Goal: Navigation & Orientation: Find specific page/section

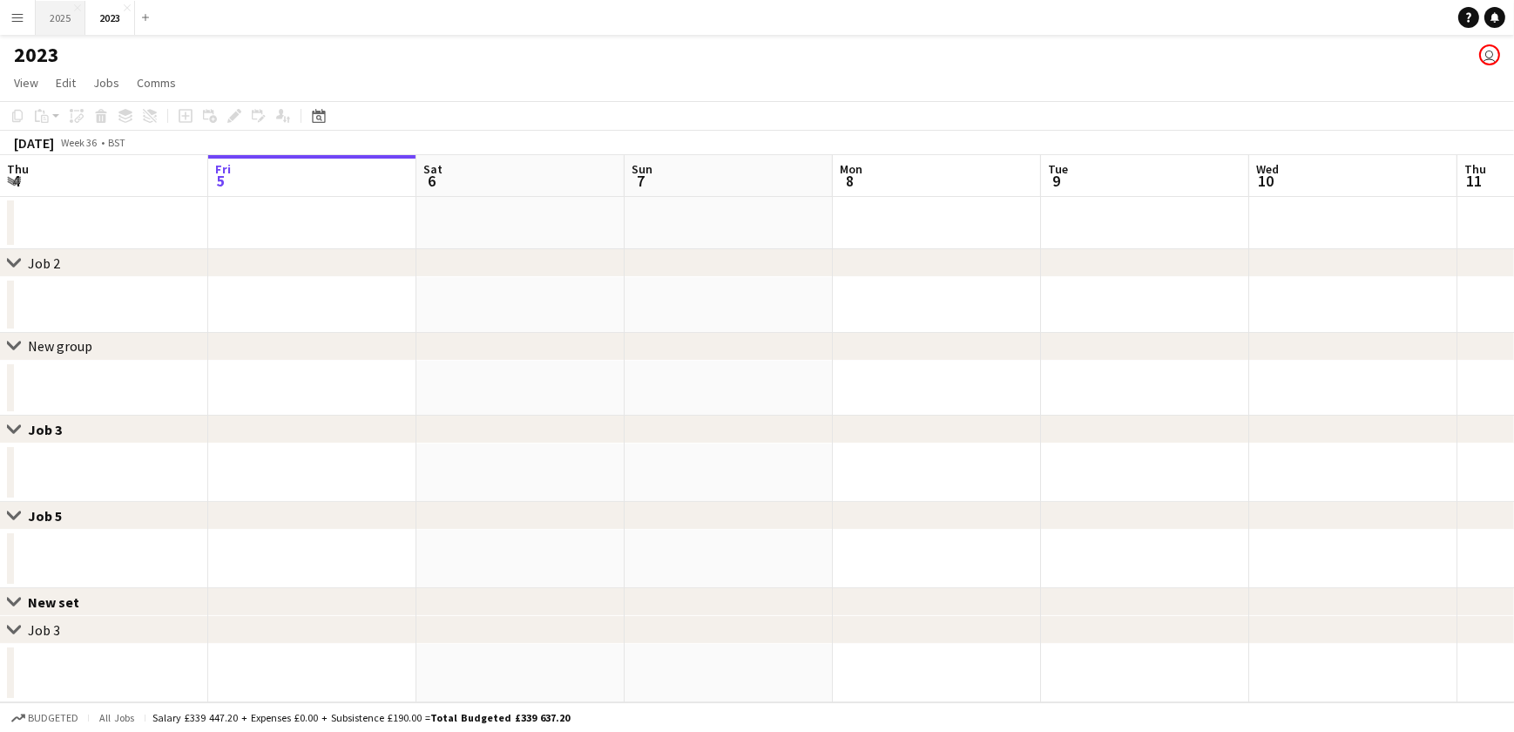
click at [58, 25] on button "2025 Close" at bounding box center [61, 18] width 50 height 34
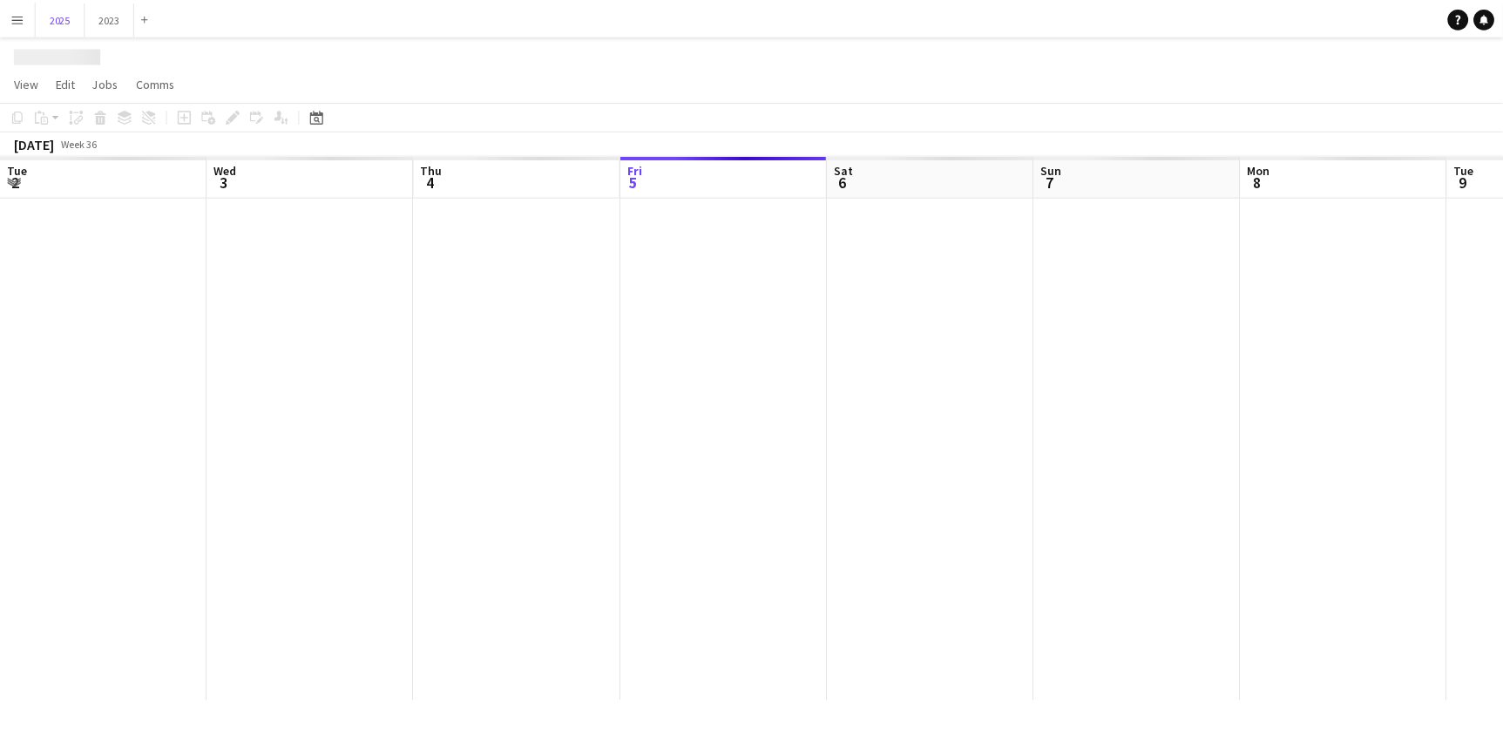
scroll to position [0, 416]
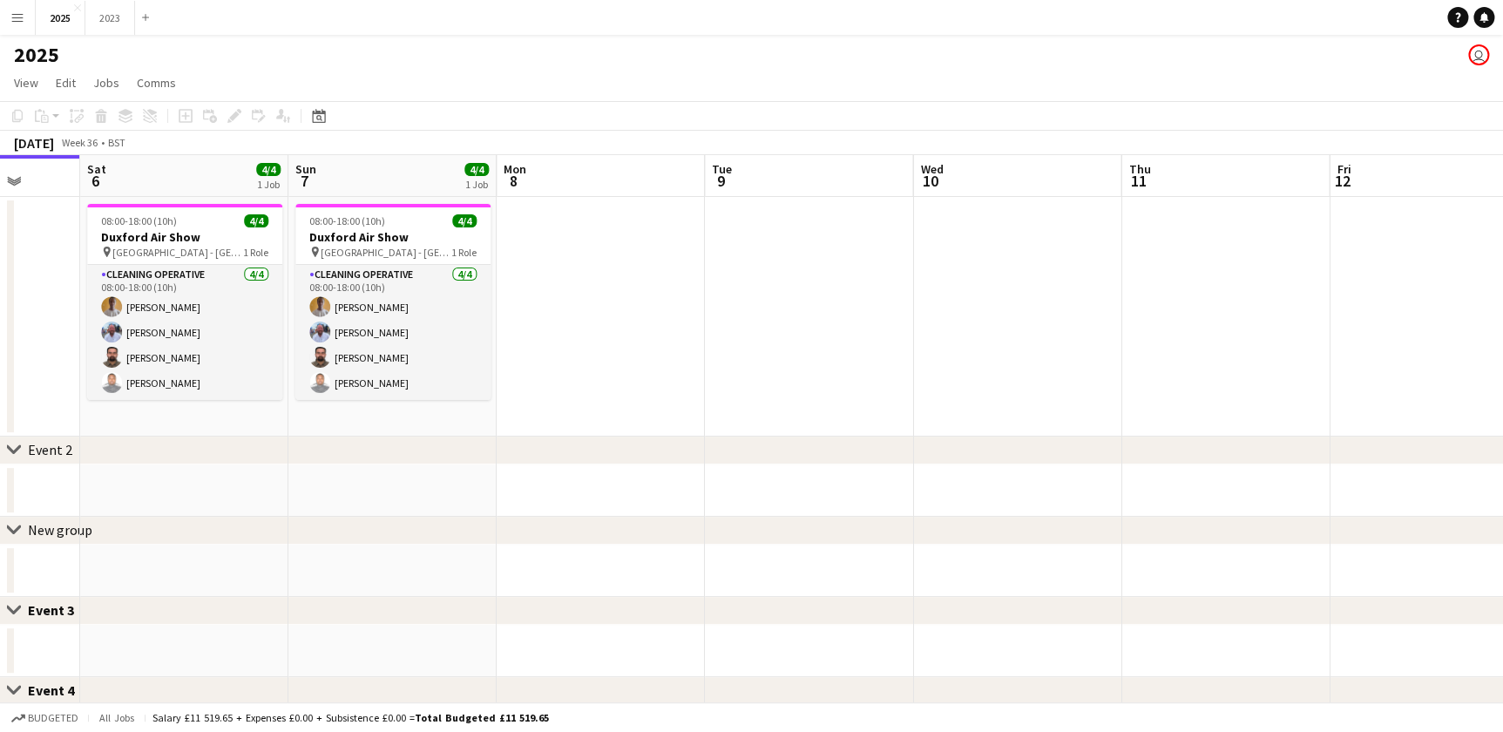
drag, startPoint x: 783, startPoint y: 426, endPoint x: -22, endPoint y: 357, distance: 807.8
click at [0, 357] on html "Menu Boards Boards Boards All jobs Status Workforce Workforce My Workforce Recr…" at bounding box center [751, 541] width 1503 height 1083
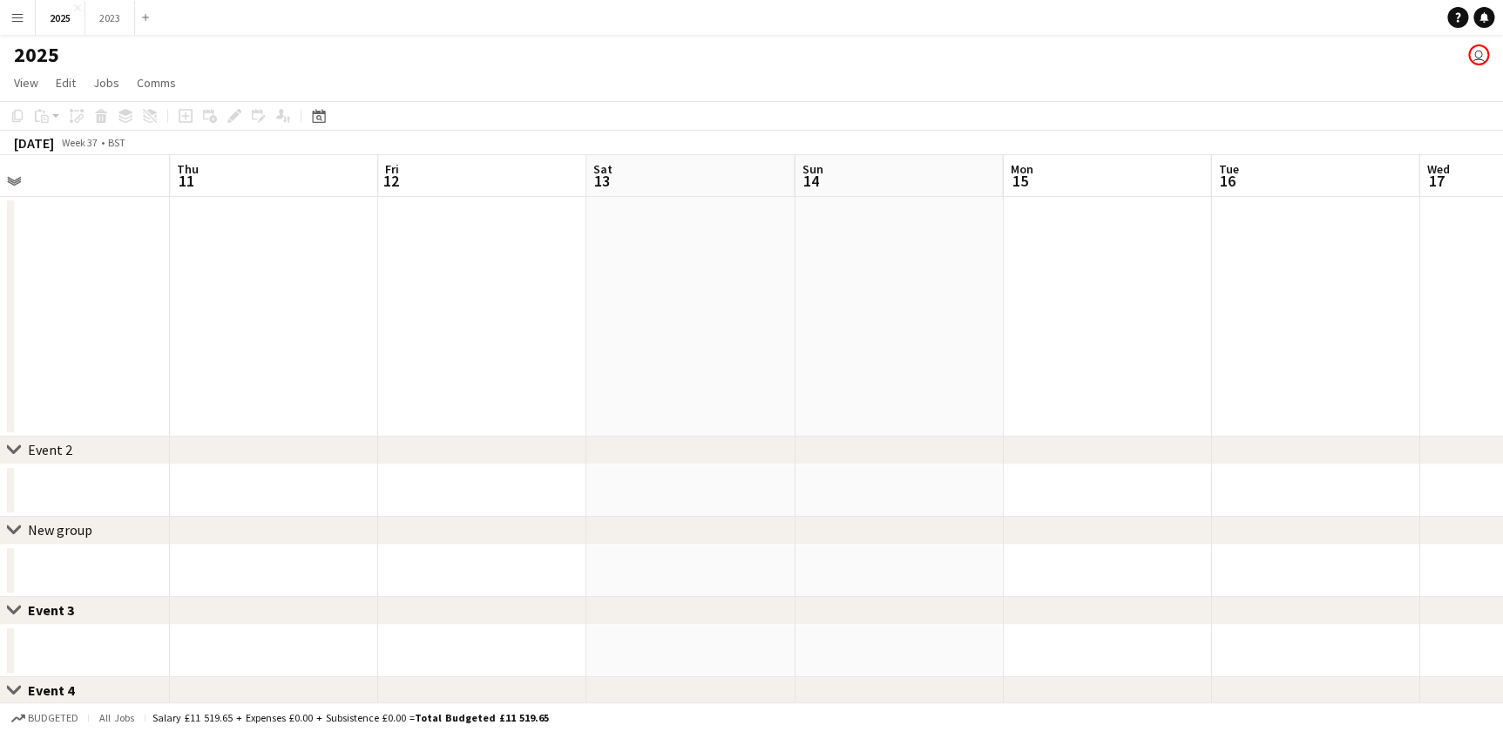
drag, startPoint x: 897, startPoint y: 375, endPoint x: 348, endPoint y: 375, distance: 548.7
click at [348, 375] on app-calendar-viewport "Sat 6 4/4 1 Job Sun 7 4/4 1 Job Mon 8 Tue 9 Wed 10 Thu 11 Fri 12 Sat 13 Sun 14 …" at bounding box center [751, 604] width 1503 height 898
drag, startPoint x: 945, startPoint y: 402, endPoint x: 672, endPoint y: 389, distance: 273.8
click at [469, 378] on app-calendar-viewport "Mon 8 Tue 9 Wed 10 Thu 11 Fri 12 Sat 13 Sun 14 Mon 15 Tue 16 Wed 17 Thu 18 Fri …" at bounding box center [751, 604] width 1503 height 898
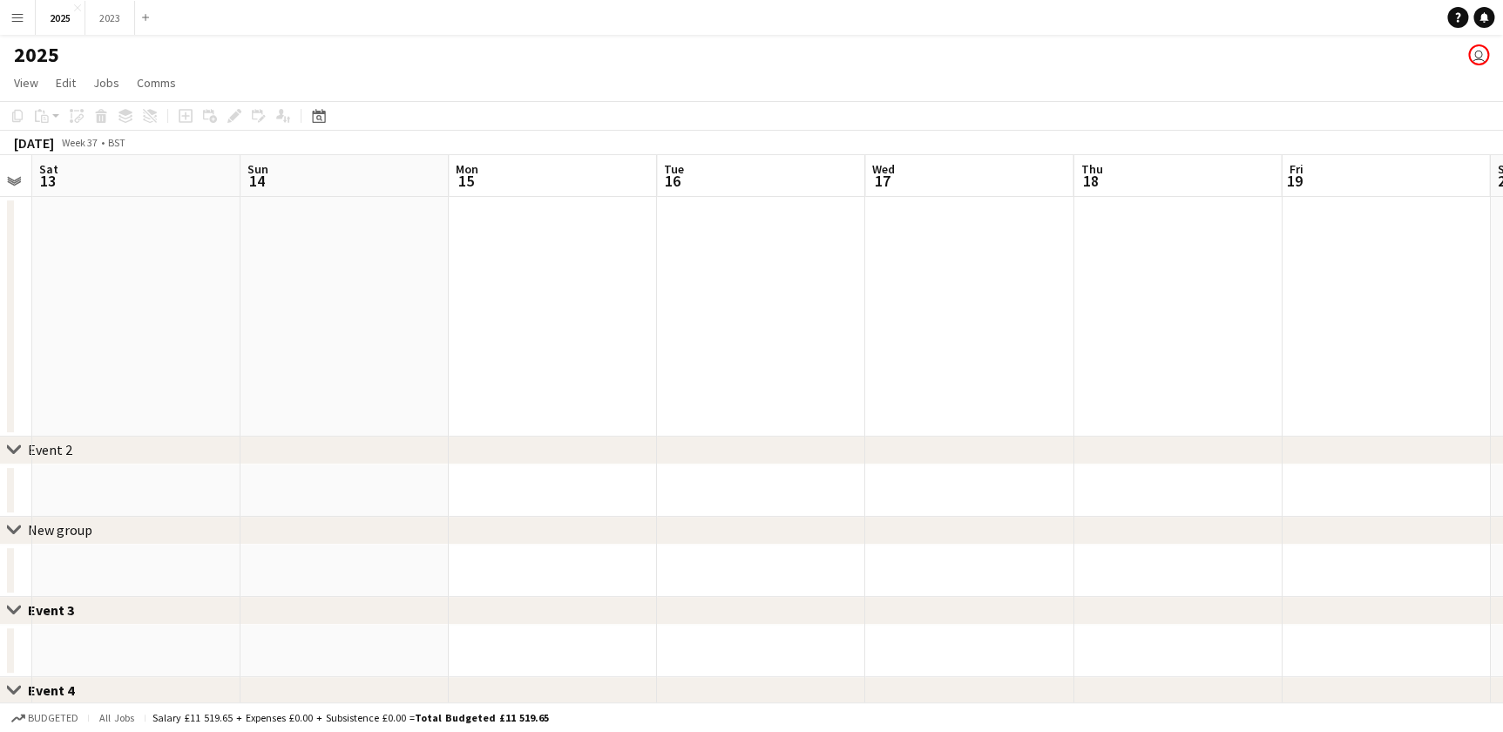
drag, startPoint x: 626, startPoint y: 374, endPoint x: 562, endPoint y: 371, distance: 64.5
click at [562, 371] on app-calendar-viewport "Wed 10 Thu 11 Fri 12 Sat 13 Sun 14 Mon 15 Tue 16 Wed 17 Thu 18 Fri 19 Sat 20 Su…" at bounding box center [751, 604] width 1503 height 898
drag, startPoint x: 881, startPoint y: 371, endPoint x: 1084, endPoint y: 374, distance: 203.0
click at [603, 367] on app-calendar-viewport "Fri 12 Sat 13 Sun 14 Mon 15 Tue 16 Wed 17 Thu 18 Fri 19 Sat 20 Sun 21 Mon 22 Tu…" at bounding box center [751, 604] width 1503 height 898
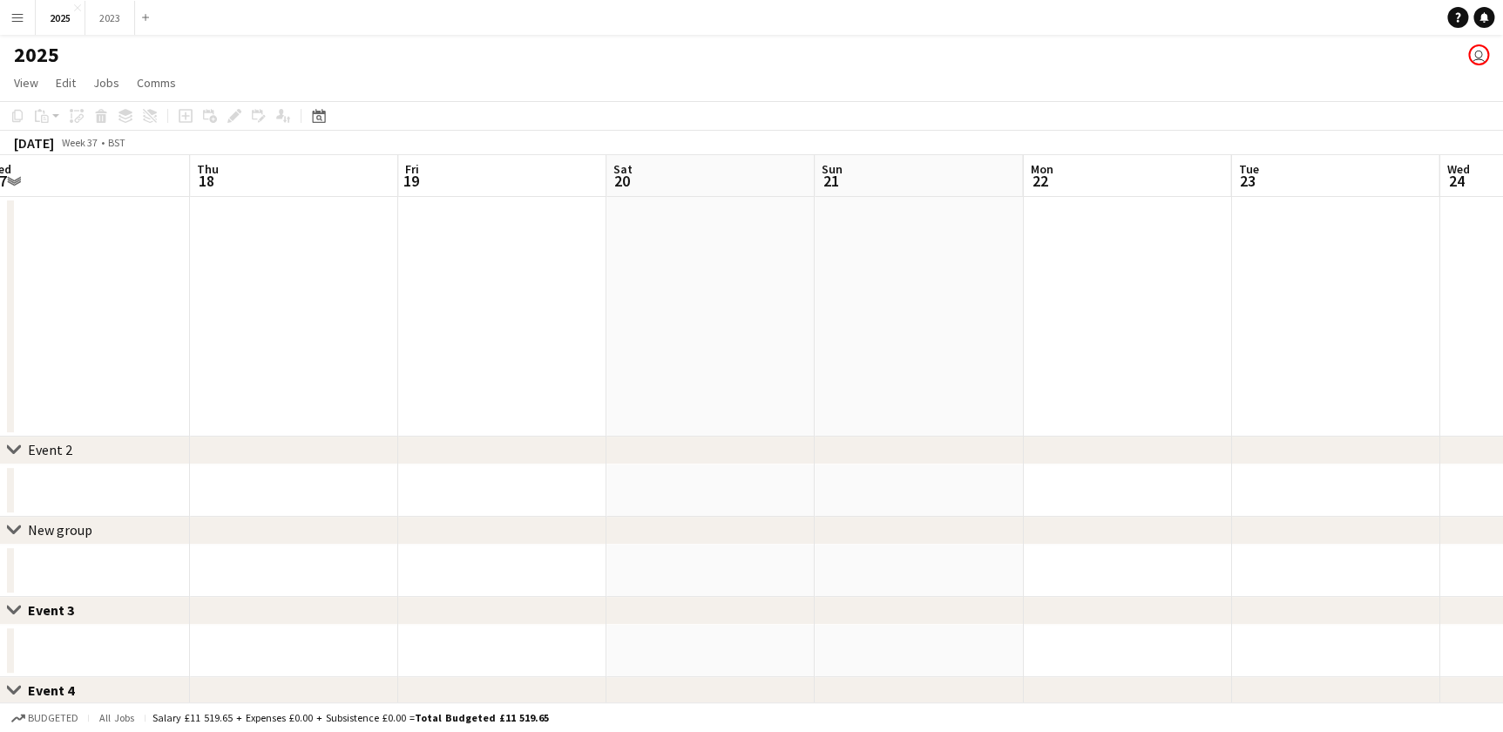
drag, startPoint x: 1058, startPoint y: 375, endPoint x: 616, endPoint y: 366, distance: 442.6
click at [617, 366] on app-calendar-viewport "Sun 14 Mon 15 Tue 16 Wed 17 Thu 18 Fri 19 Sat 20 Sun 21 Mon 22 Tue 23 Wed 24 Th…" at bounding box center [751, 604] width 1503 height 898
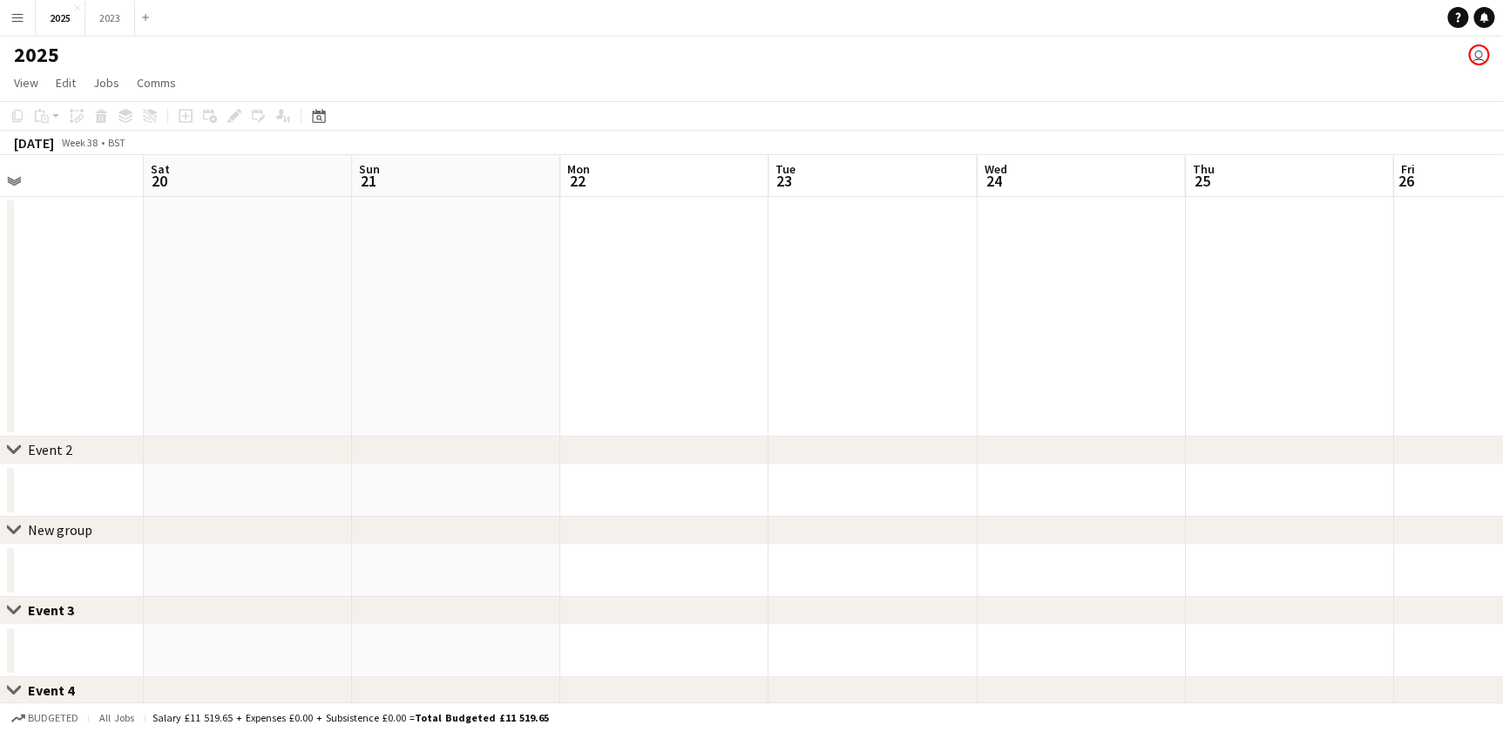
drag, startPoint x: 1027, startPoint y: 379, endPoint x: 546, endPoint y: 362, distance: 481.1
click at [546, 362] on app-calendar-viewport "Tue 16 Wed 17 Thu 18 Fri 19 Sat 20 Sun 21 Mon 22 Tue 23 Wed 24 Thu 25 Fri 26 Sa…" at bounding box center [751, 604] width 1503 height 898
drag, startPoint x: 1154, startPoint y: 408, endPoint x: 624, endPoint y: 394, distance: 530.6
click at [624, 394] on app-calendar-viewport "Thu 18 Fri 19 Sat 20 Sun 21 Mon 22 Tue 23 Wed 24 Thu 25 Fri 26 Sat 27 Sun 28 Mo…" at bounding box center [751, 604] width 1503 height 898
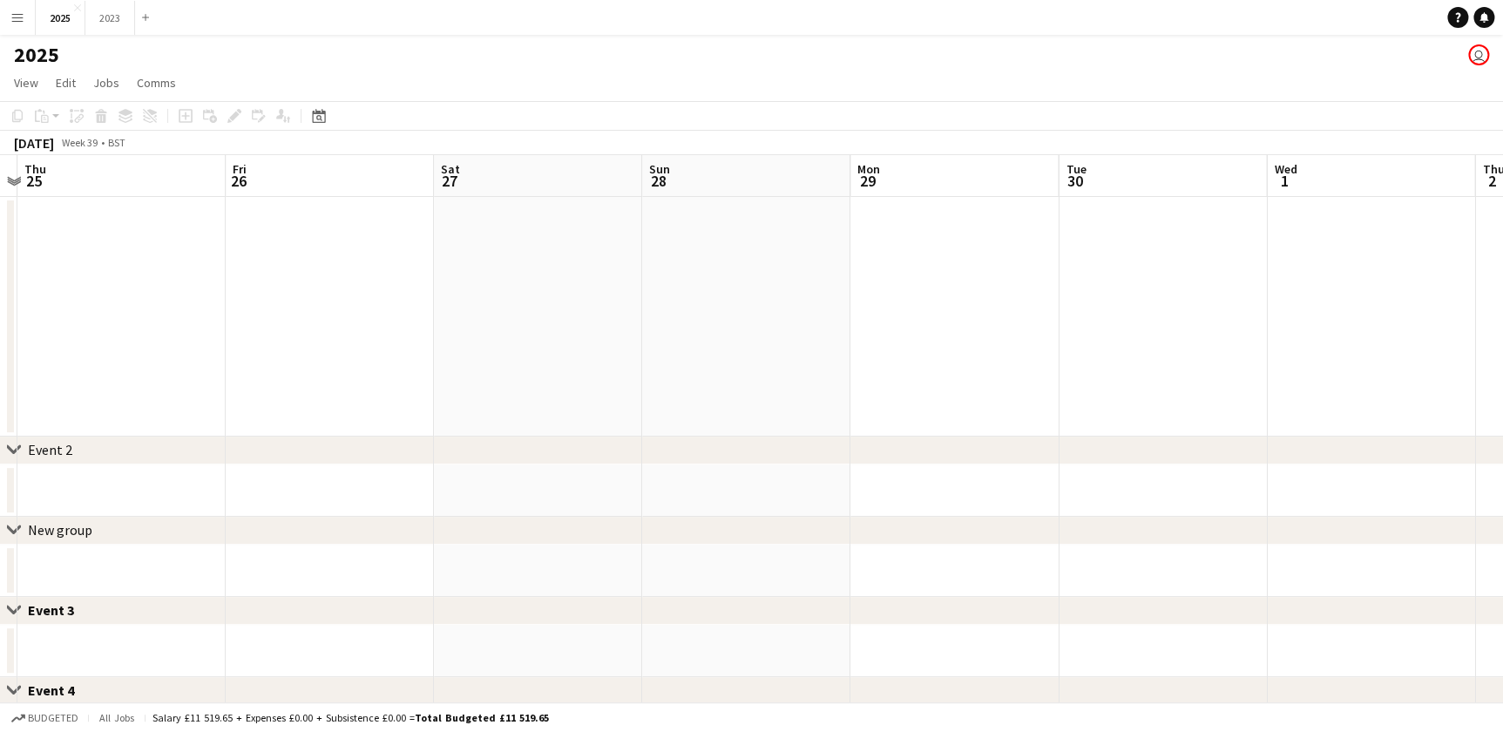
drag, startPoint x: 1181, startPoint y: 401, endPoint x: 618, endPoint y: 382, distance: 563.8
click at [618, 382] on app-calendar-viewport "Mon 22 Tue 23 Wed 24 Thu 25 Fri 26 Sat 27 Sun 28 Mon 29 Tue 30 Wed 1 Thu 2 Fri …" at bounding box center [751, 604] width 1503 height 898
drag, startPoint x: 1098, startPoint y: 401, endPoint x: 521, endPoint y: 359, distance: 579.0
click at [513, 359] on app-calendar-viewport "Wed 24 Thu 25 Fri 26 Sat 27 Sun 28 Mon 29 Tue 30 Wed 1 Thu 2 Fri 3 Sat 4 Sun 5 …" at bounding box center [751, 604] width 1503 height 898
drag, startPoint x: 1256, startPoint y: 422, endPoint x: 688, endPoint y: 370, distance: 570.3
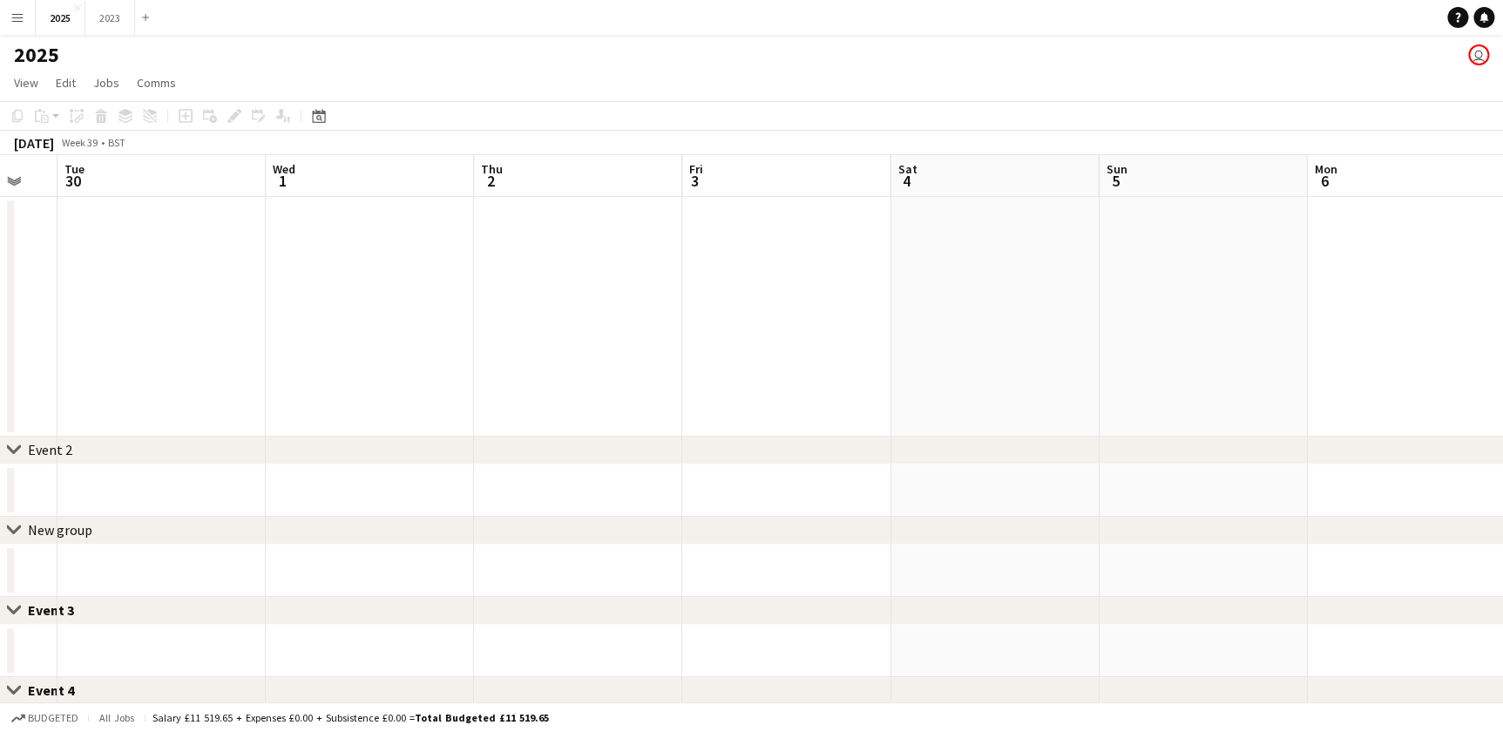
click at [638, 368] on app-calendar-viewport "Fri 26 Sat 27 Sun 28 Mon 29 Tue 30 Wed 1 Thu 2 Fri 3 Sat 4 Sun 5 Mon 6 Tue 7 We…" at bounding box center [751, 604] width 1503 height 898
drag, startPoint x: 1115, startPoint y: 386, endPoint x: 544, endPoint y: 358, distance: 571.2
click at [544, 358] on app-calendar-viewport "Fri 3 Sat 4 Sun 5 Mon 6 Tue 7 Wed 8 Thu 9 Fri 10 Sat 11 Sun 12 Mon 13 Tue 14 We…" at bounding box center [751, 604] width 1503 height 898
drag, startPoint x: 1131, startPoint y: 383, endPoint x: 610, endPoint y: 345, distance: 522.3
click at [567, 343] on app-calendar-viewport "Fri 3 Sat 4 Sun 5 Mon 6 Tue 7 Wed 8 Thu 9 Fri 10 Sat 11 Sun 12 Mon 13 Tue 14 We…" at bounding box center [751, 604] width 1503 height 898
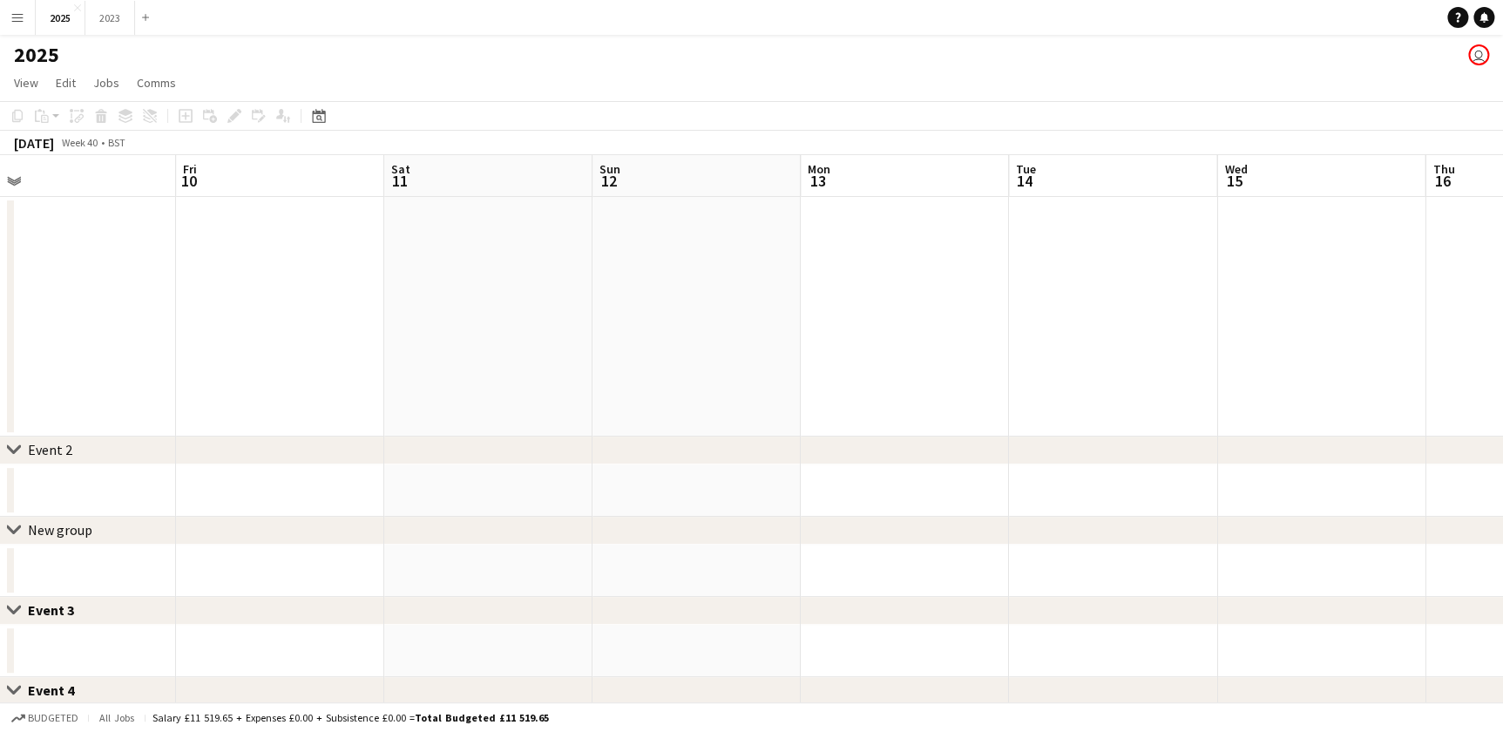
drag, startPoint x: 1214, startPoint y: 390, endPoint x: 503, endPoint y: 340, distance: 712.5
click at [501, 340] on app-calendar-viewport "Tue 7 Wed 8 Thu 9 Fri 10 Sat 11 Sun 12 Mon 13 Tue 14 Wed 15 Thu 16 Fri 17 Sat 1…" at bounding box center [751, 604] width 1503 height 898
drag, startPoint x: 1269, startPoint y: 382, endPoint x: 634, endPoint y: 343, distance: 636.1
click at [618, 344] on app-calendar-viewport "Fri 10 Sat 11 Sun 12 Mon 13 Tue 14 Wed 15 Thu 16 Fri 17 Sat 18 Sun 19 Mon 20 Tu…" at bounding box center [751, 604] width 1503 height 898
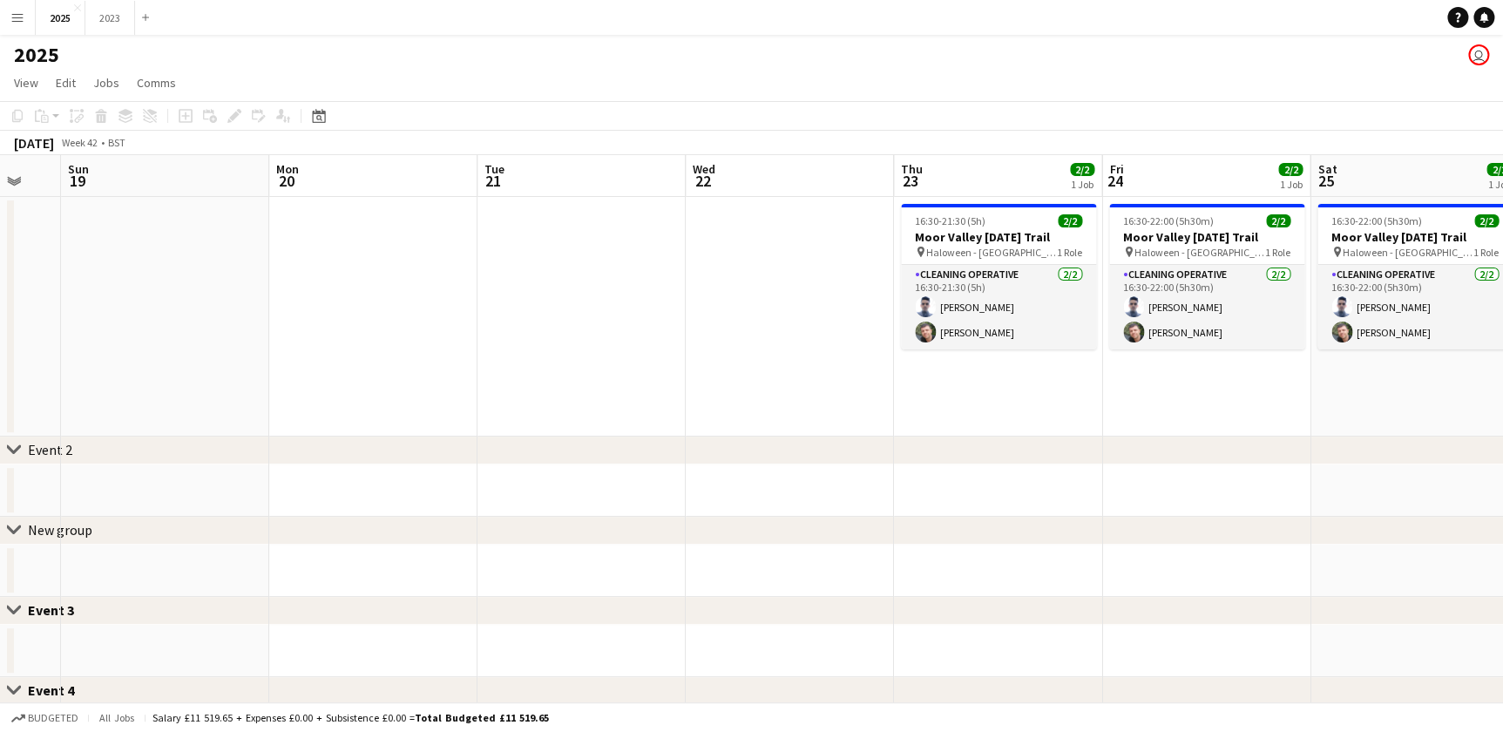
drag, startPoint x: 993, startPoint y: 347, endPoint x: 727, endPoint y: 334, distance: 266.0
click at [594, 327] on app-calendar-viewport "Thu 16 Fri 17 Sat 18 Sun 19 Mon 20 Tue 21 Wed 22 Thu 23 2/2 1 Job Fri 24 2/2 1 …" at bounding box center [751, 604] width 1503 height 898
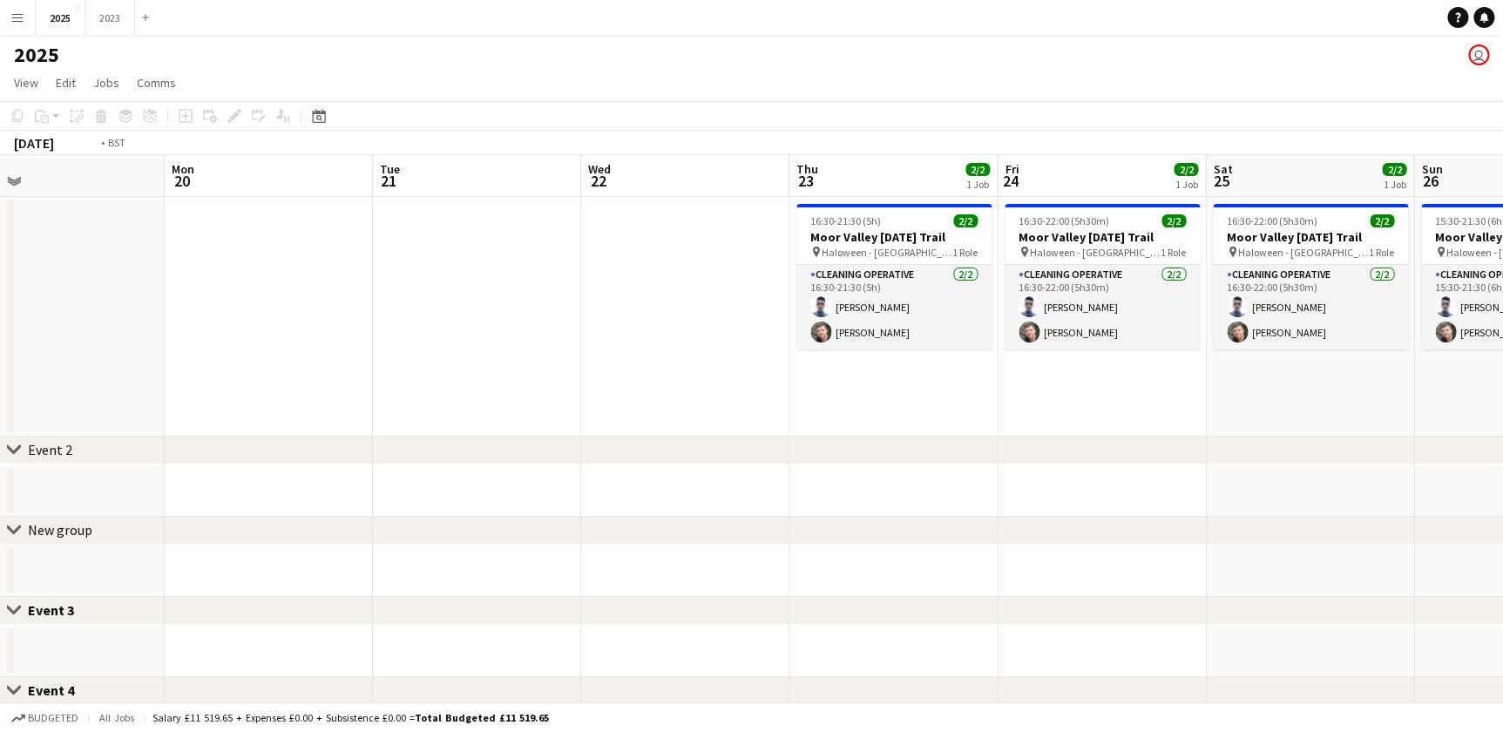
drag, startPoint x: 1315, startPoint y: 382, endPoint x: 807, endPoint y: 350, distance: 508.8
click at [817, 351] on app-calendar-viewport "Thu 16 Fri 17 Sat 18 Sun 19 Mon 20 Tue 21 Wed 22 Thu 23 2/2 1 Job Fri 24 2/2 1 …" at bounding box center [751, 604] width 1503 height 898
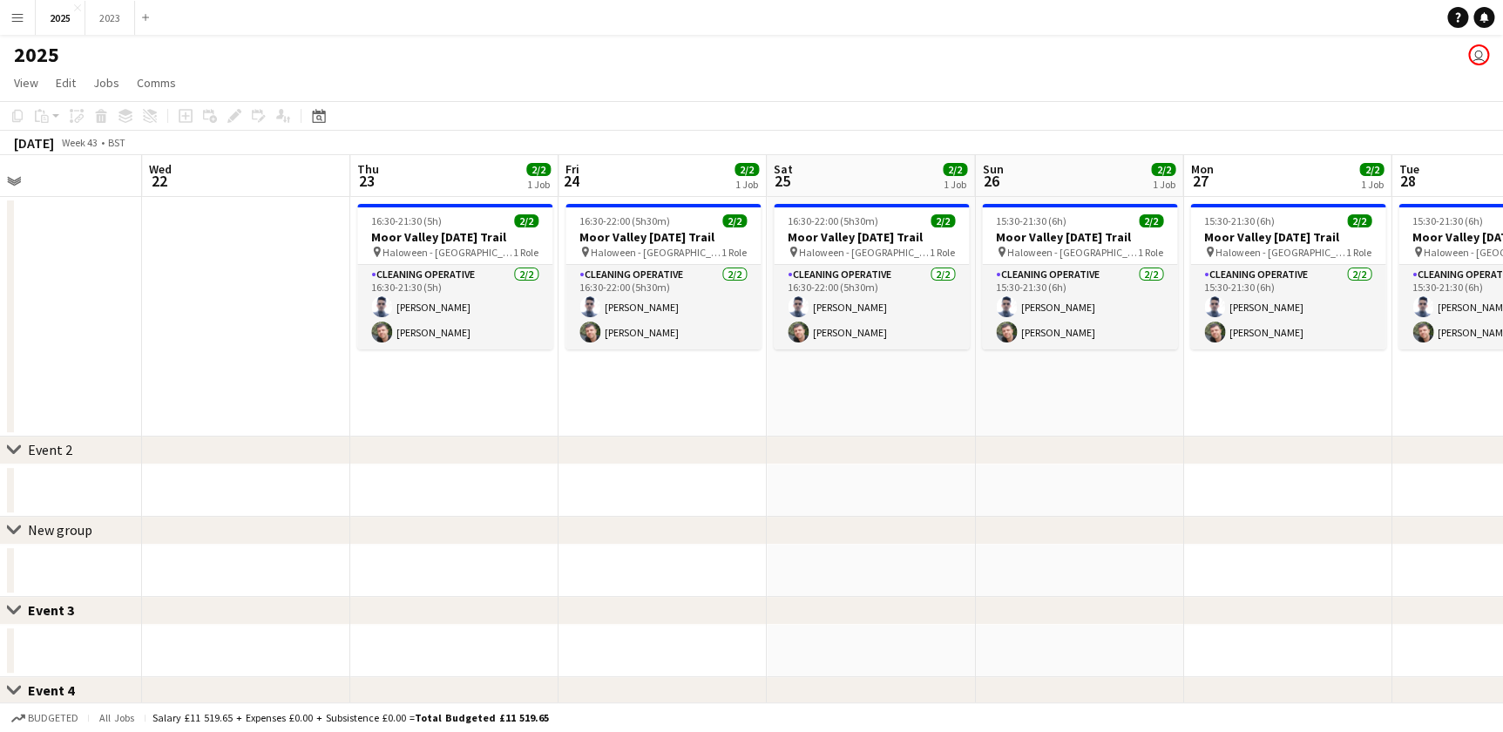
scroll to position [0, 489]
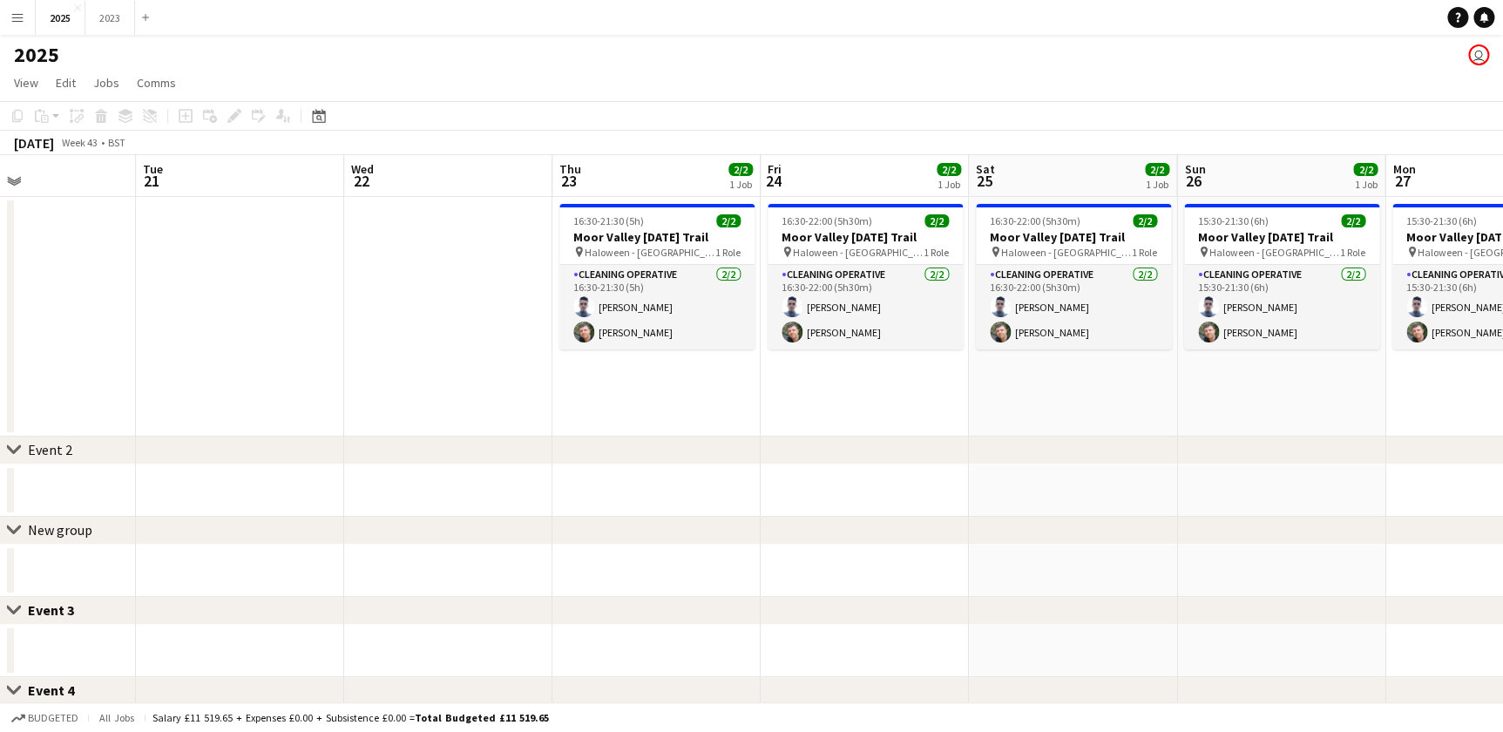
drag, startPoint x: 409, startPoint y: 395, endPoint x: 611, endPoint y: 395, distance: 202.1
click at [611, 395] on app-calendar-viewport "Sat 18 Sun 19 Mon 20 Tue 21 Wed 22 Thu 23 2/2 1 Job Fri 24 2/2 1 Job Sat 25 2/2…" at bounding box center [751, 604] width 1503 height 898
click at [1080, 401] on app-calendar-viewport "Sat 18 Sun 19 Mon 20 Tue 21 Wed 22 Thu 23 2/2 1 Job Fri 24 2/2 1 Job Sat 25 2/2…" at bounding box center [751, 604] width 1503 height 898
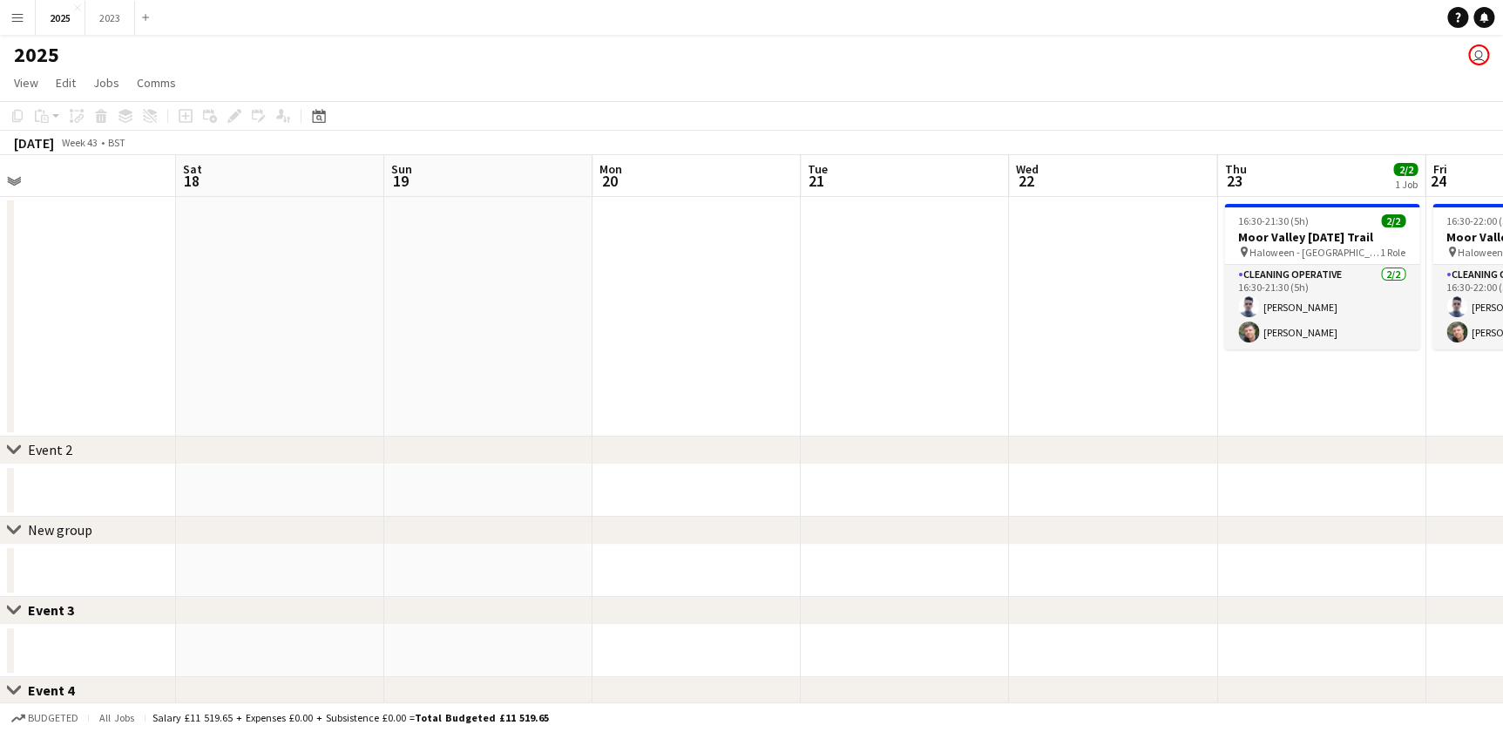
drag, startPoint x: 596, startPoint y: 398, endPoint x: 632, endPoint y: 399, distance: 36.6
click at [827, 398] on app-calendar-viewport "Wed 15 Thu 16 Fri 17 Sat 18 Sun 19 Mon 20 Tue 21 Wed 22 Thu 23 2/2 1 Job Fri 24…" at bounding box center [751, 604] width 1503 height 898
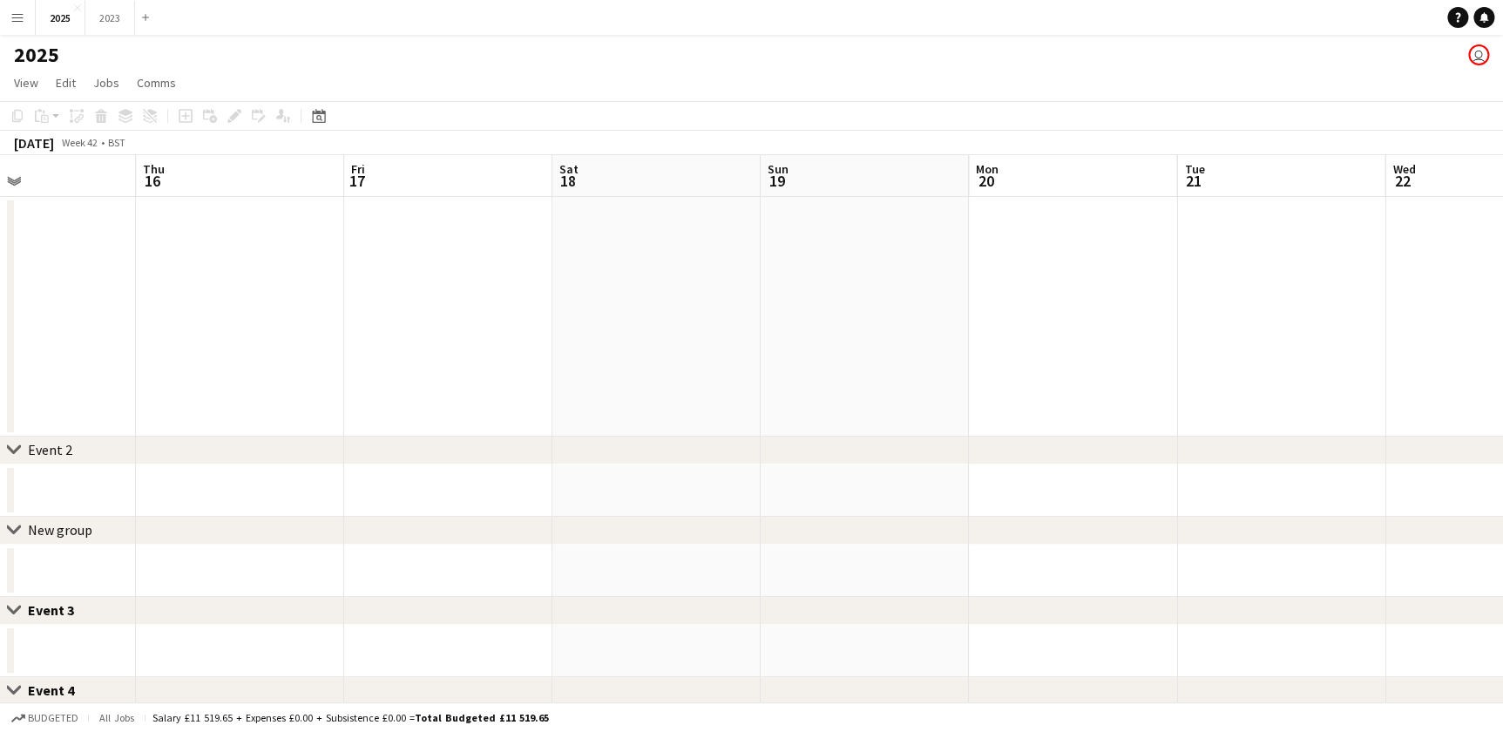
drag, startPoint x: 647, startPoint y: 400, endPoint x: 803, endPoint y: 401, distance: 155.9
click at [824, 400] on app-calendar-viewport "Mon 13 Tue 14 Wed 15 Thu 16 Fri 17 Sat 18 Sun 19 Mon 20 Tue 21 Wed 22 Thu 23 2/…" at bounding box center [751, 604] width 1503 height 898
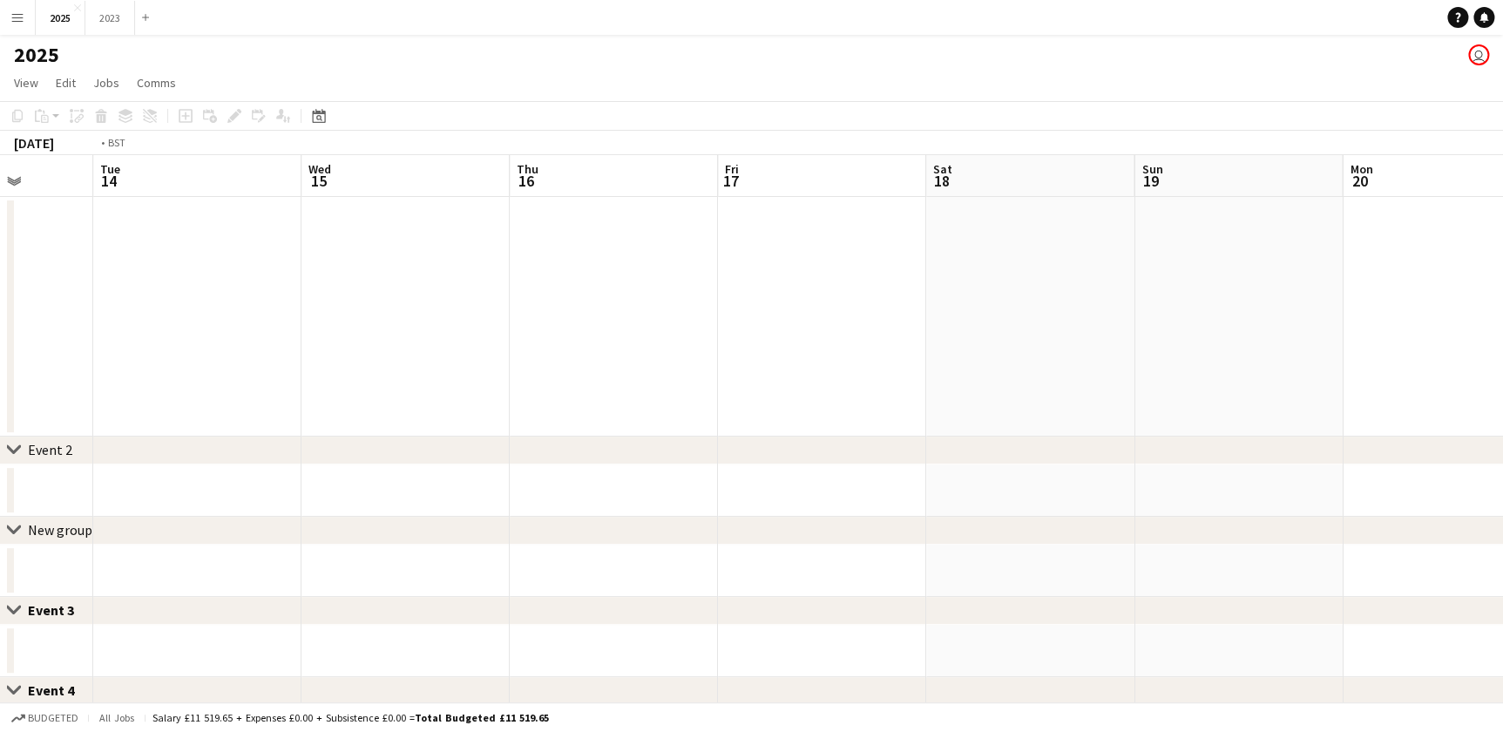
click at [740, 390] on app-calendar-viewport "Sat 11 Sun 12 Mon 13 Tue 14 Wed 15 Thu 16 Fri 17 Sat 18 Sun 19 Mon 20 Tue 21 We…" at bounding box center [751, 604] width 1503 height 898
drag, startPoint x: 395, startPoint y: 394, endPoint x: 627, endPoint y: 400, distance: 231.8
click at [633, 399] on app-calendar-viewport "Thu 9 Fri 10 Sat 11 Sun 12 Mon 13 Tue 14 Wed 15 Thu 16 Fri 17 Sat 18 Sun 19 Mon…" at bounding box center [751, 604] width 1503 height 898
click at [703, 400] on app-calendar-viewport "Wed 8 Thu 9 Fri 10 Sat 11 Sun 12 Mon 13 Tue 14 Wed 15 Thu 16 Fri 17 Sat 18 Sun …" at bounding box center [751, 604] width 1503 height 898
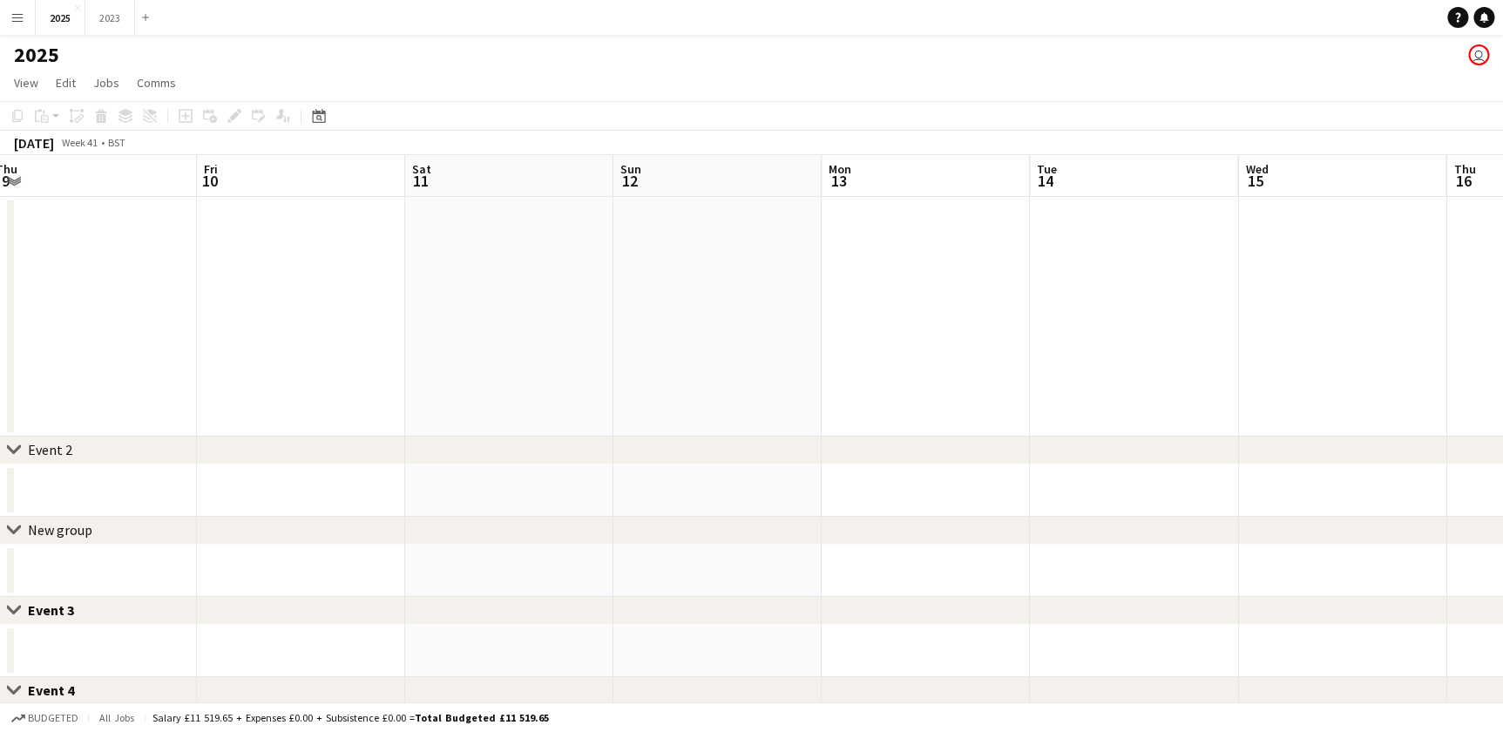
drag, startPoint x: 807, startPoint y: 405, endPoint x: 868, endPoint y: 395, distance: 61.0
click at [861, 405] on app-calendar-viewport "Tue 7 Wed 8 Thu 9 Fri 10 Sat 11 Sun 12 Mon 13 Tue 14 Wed 15 Thu 16 Fri 17 Sat 1…" at bounding box center [751, 604] width 1503 height 898
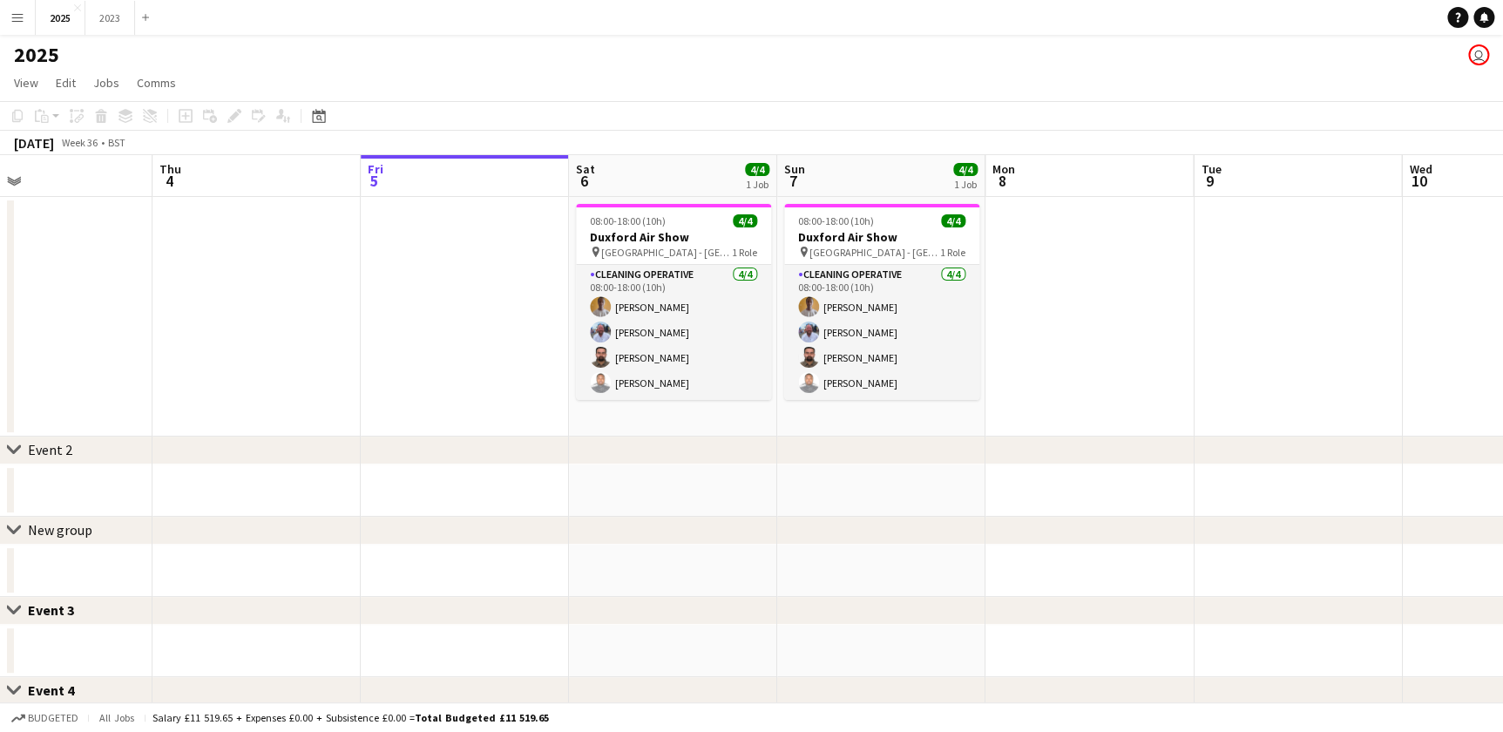
drag, startPoint x: 597, startPoint y: 409, endPoint x: 653, endPoint y: 410, distance: 56.6
click at [653, 410] on app-calendar-viewport "Mon 1 Tue 2 Wed 3 Thu 4 Fri 5 Sat 6 4/4 1 Job Sun 7 4/4 1 Job Mon 8 Tue 9 Wed 1…" at bounding box center [751, 604] width 1503 height 898
drag, startPoint x: 483, startPoint y: 482, endPoint x: 748, endPoint y: 478, distance: 264.8
click at [748, 478] on app-calendar-viewport "Mon 1 Tue 2 Wed 3 Thu 4 Fri 5 Sat 6 4/4 1 Job Sun 7 4/4 1 Job Mon 8 Tue 9 Wed 1…" at bounding box center [751, 604] width 1503 height 898
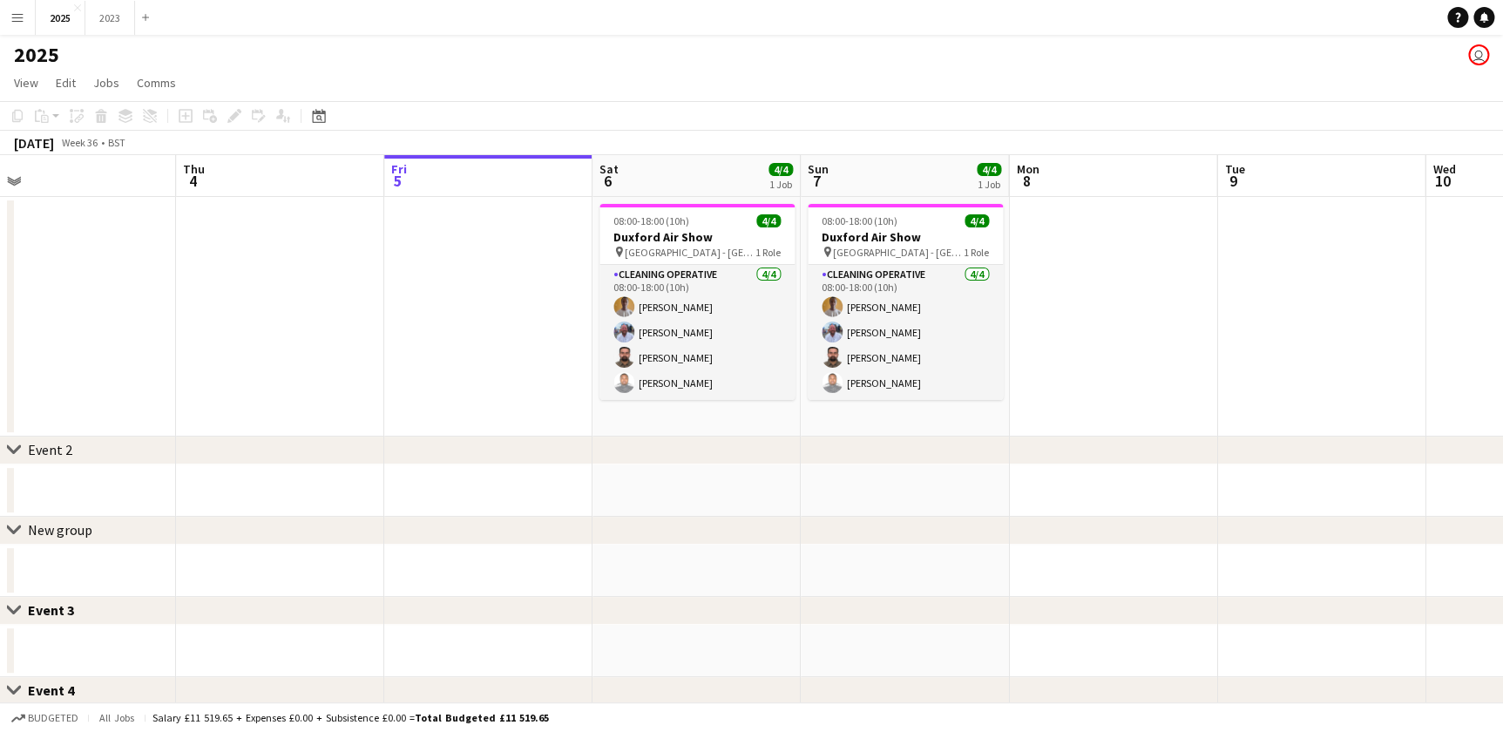
drag, startPoint x: 827, startPoint y: 482, endPoint x: 562, endPoint y: 489, distance: 264.9
click at [562, 489] on app-calendar-viewport "Sun 31 Mon 1 Tue 2 Wed 3 Thu 4 Fri 5 Sat 6 4/4 1 Job Sun 7 4/4 1 Job Mon 8 Tue …" at bounding box center [751, 604] width 1503 height 898
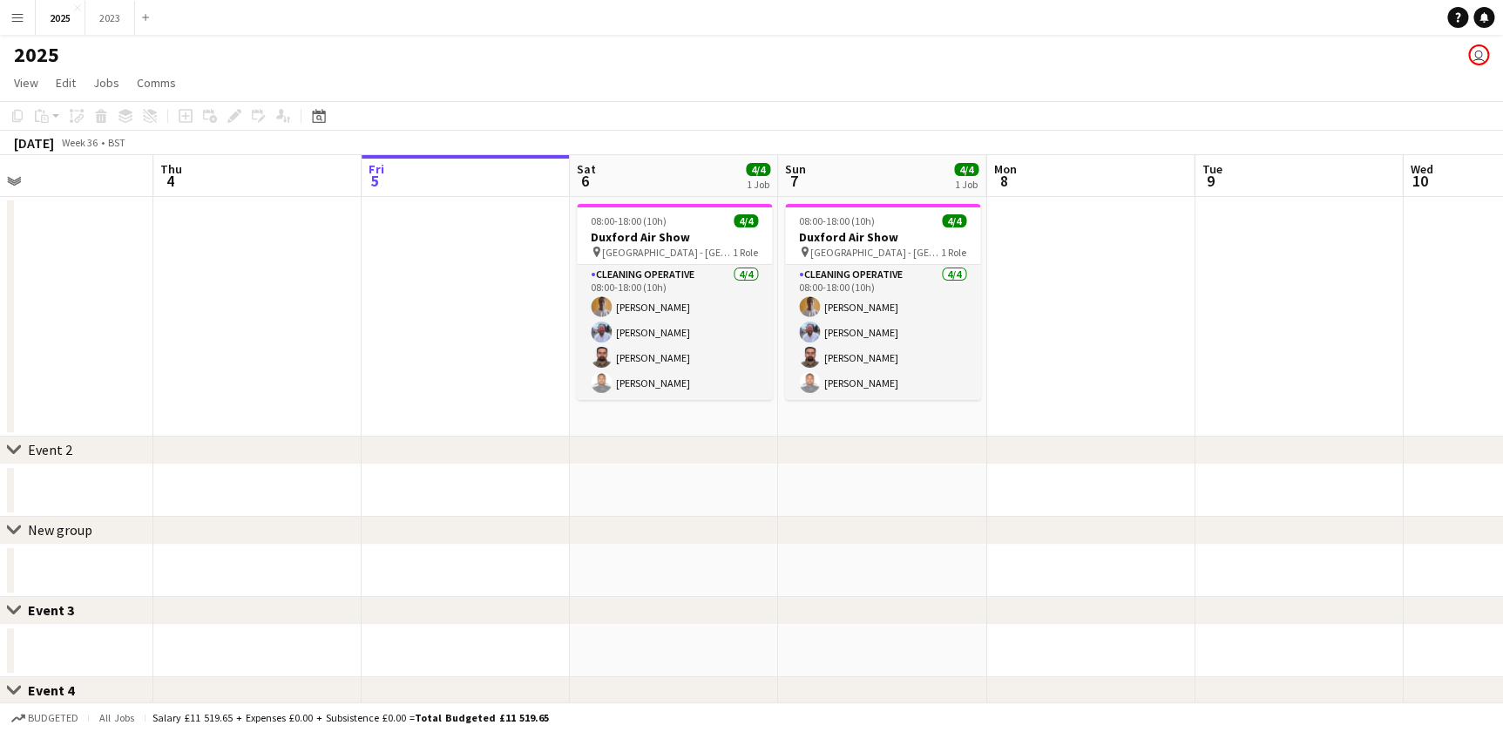
drag, startPoint x: 515, startPoint y: 488, endPoint x: 894, endPoint y: 479, distance: 379.0
click at [888, 480] on app-calendar-viewport "Sun 31 Mon 1 Tue 2 Wed 3 Thu 4 Fri 5 Sat 6 4/4 1 Job Sun 7 4/4 1 Job Mon 8 Tue …" at bounding box center [751, 604] width 1503 height 898
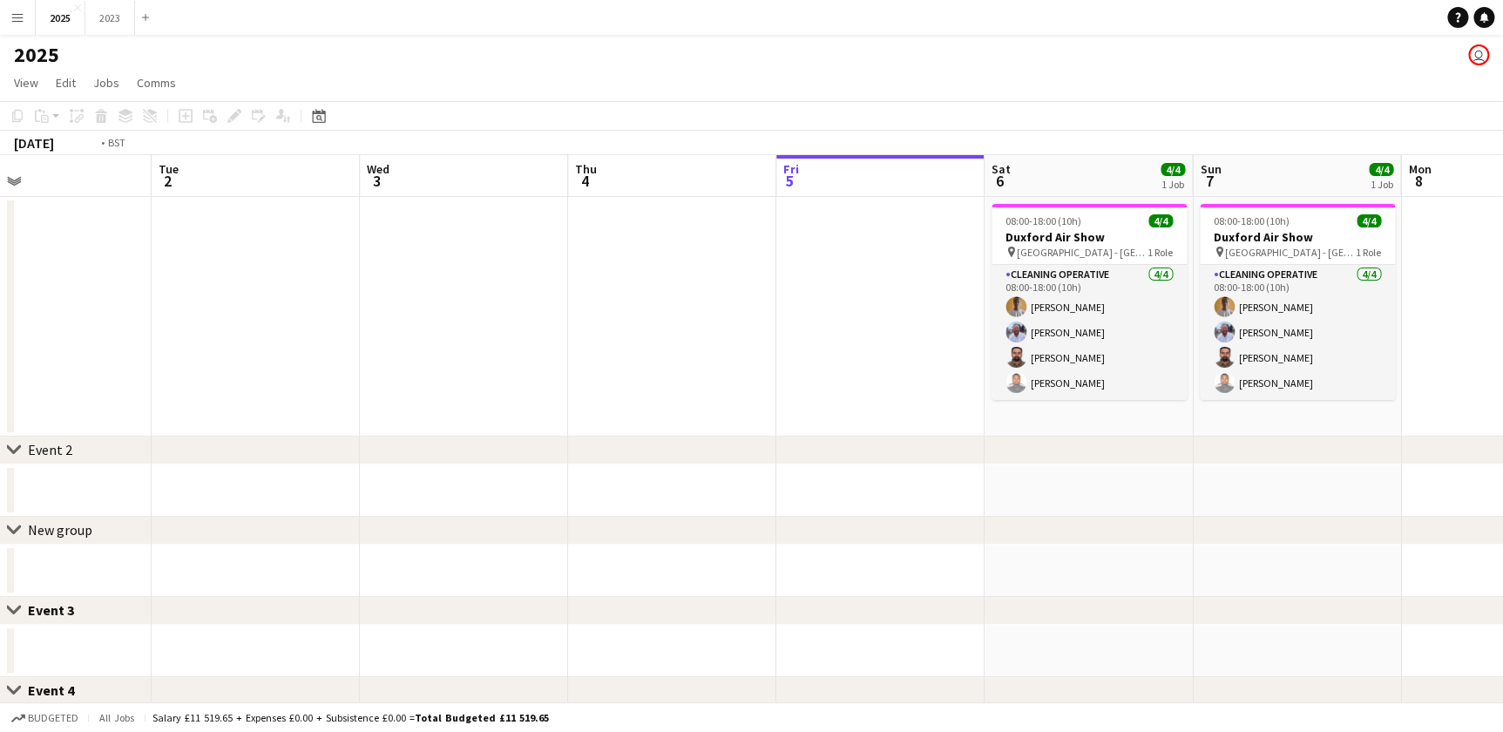
drag, startPoint x: 523, startPoint y: 511, endPoint x: 785, endPoint y: 489, distance: 262.3
click at [805, 489] on app-calendar-viewport "Sat 30 Sun 31 Mon 1 Tue 2 Wed 3 Thu 4 Fri 5 Sat 6 4/4 1 Job Sun 7 4/4 1 Job Mon…" at bounding box center [751, 604] width 1503 height 898
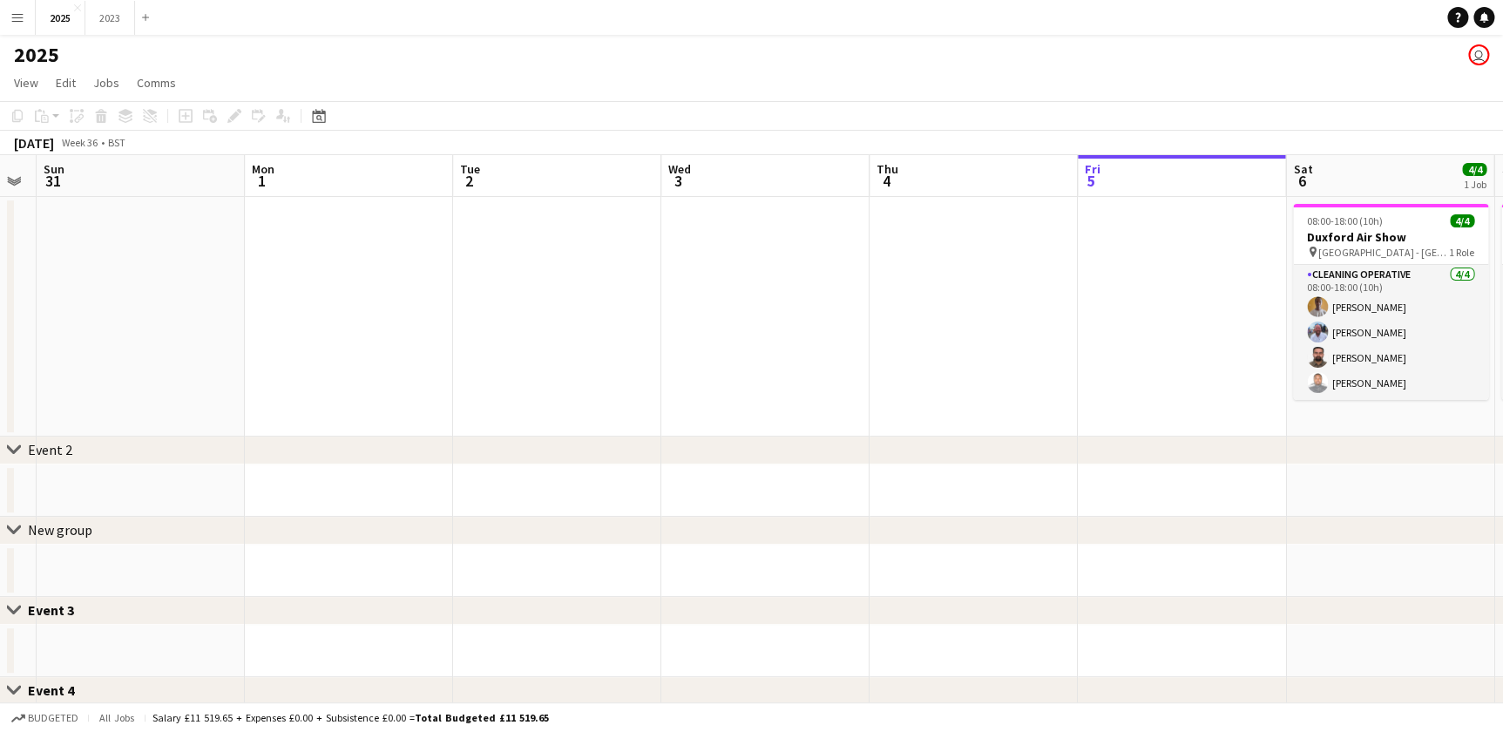
drag, startPoint x: 459, startPoint y: 490, endPoint x: 647, endPoint y: 487, distance: 188.2
click at [824, 487] on app-calendar-viewport "Fri 29 Sat 30 Sun 31 Mon 1 Tue 2 Wed 3 Thu 4 Fri 5 Sat 6 4/4 1 Job Sun 7 4/4 1 …" at bounding box center [751, 604] width 1503 height 898
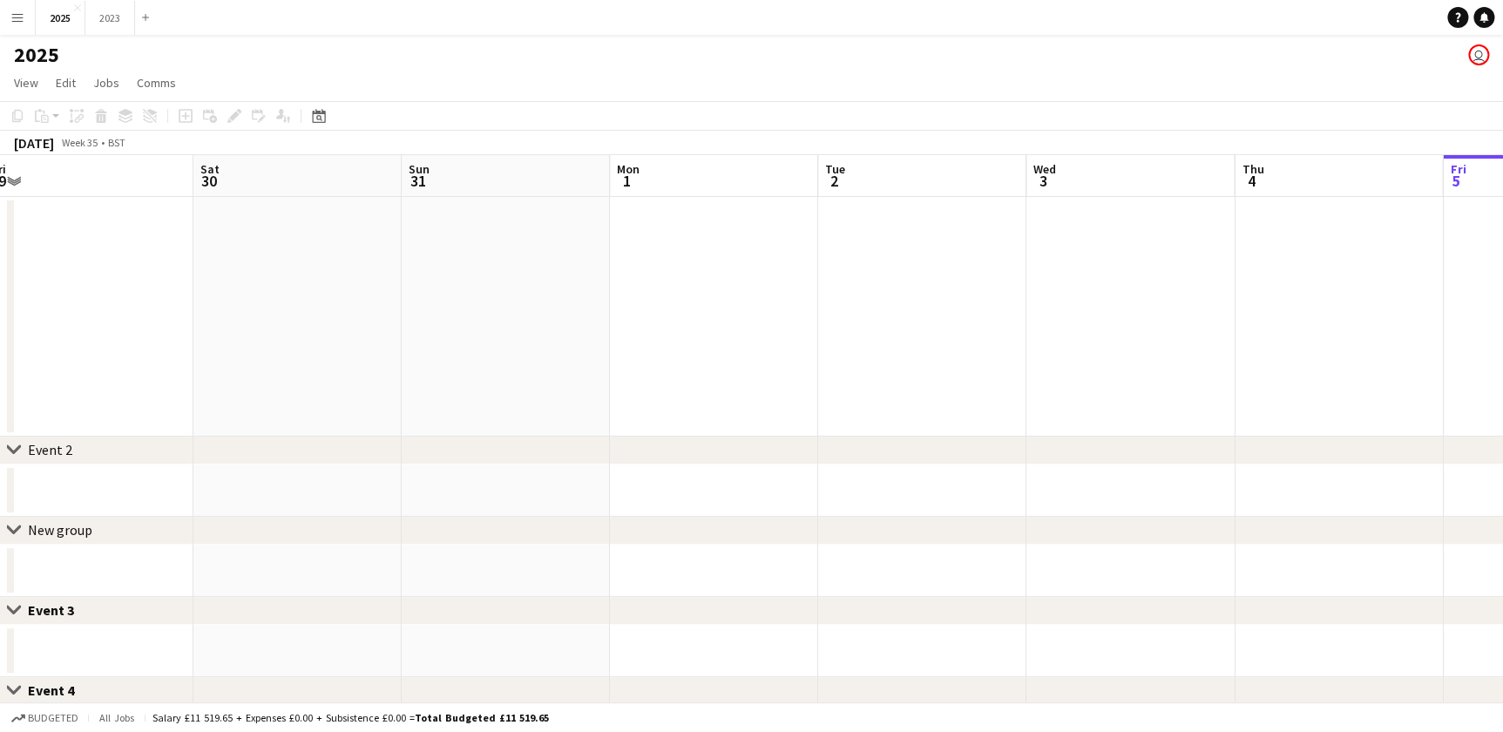
drag, startPoint x: 457, startPoint y: 499, endPoint x: 544, endPoint y: 490, distance: 87.6
click at [819, 496] on app-calendar-viewport "Wed 27 Thu 28 Fri 29 Sat 30 Sun 31 Mon 1 Tue 2 Wed 3 Thu 4 Fri 5 Sat 6 4/4 1 Jo…" at bounding box center [751, 604] width 1503 height 898
click at [787, 491] on app-calendar-viewport "Sun 24 Mon 25 Tue 26 Wed 27 Thu 28 Fri 29 Sat 30 Sun 31 Mon 1 Tue 2 Wed 3 Thu 4…" at bounding box center [751, 604] width 1503 height 898
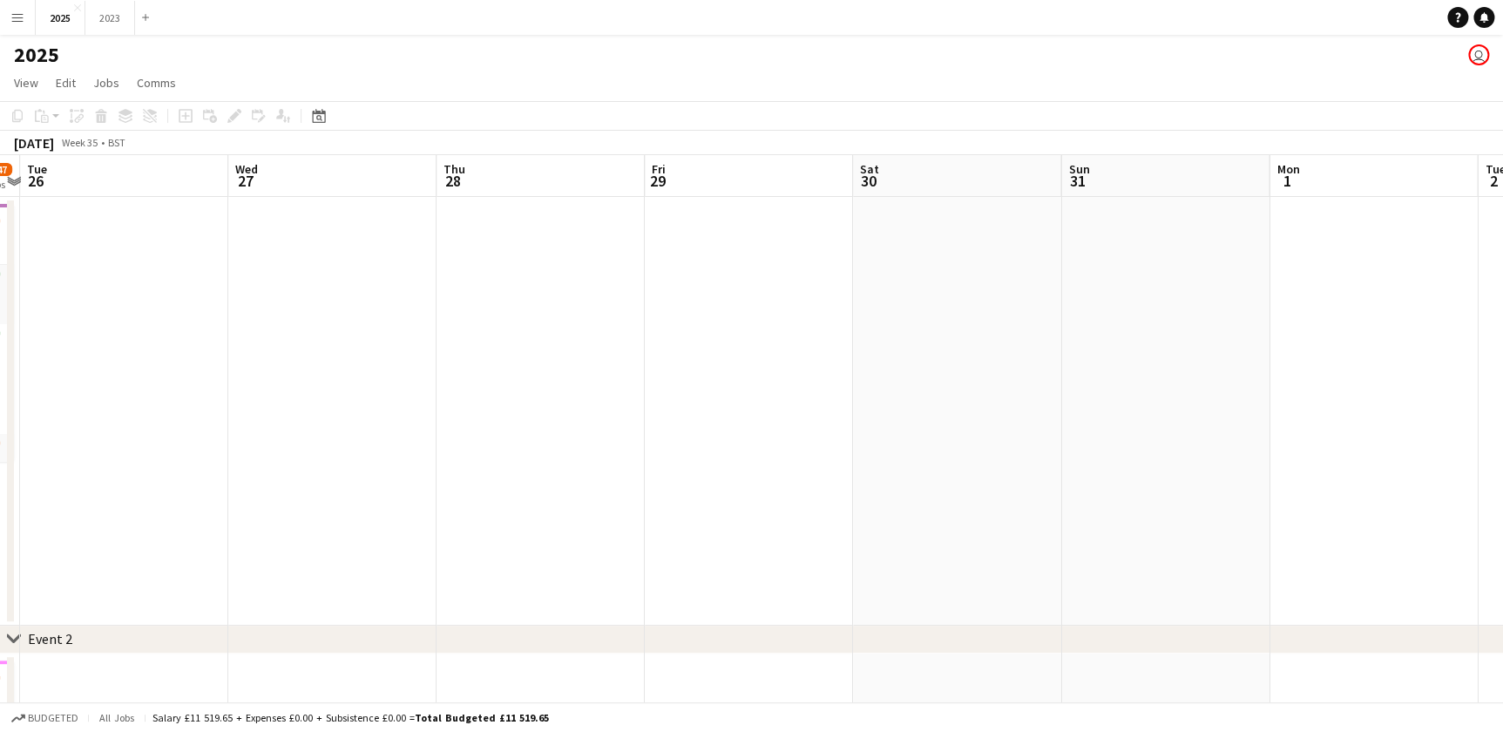
drag, startPoint x: 461, startPoint y: 473, endPoint x: 761, endPoint y: 460, distance: 300.8
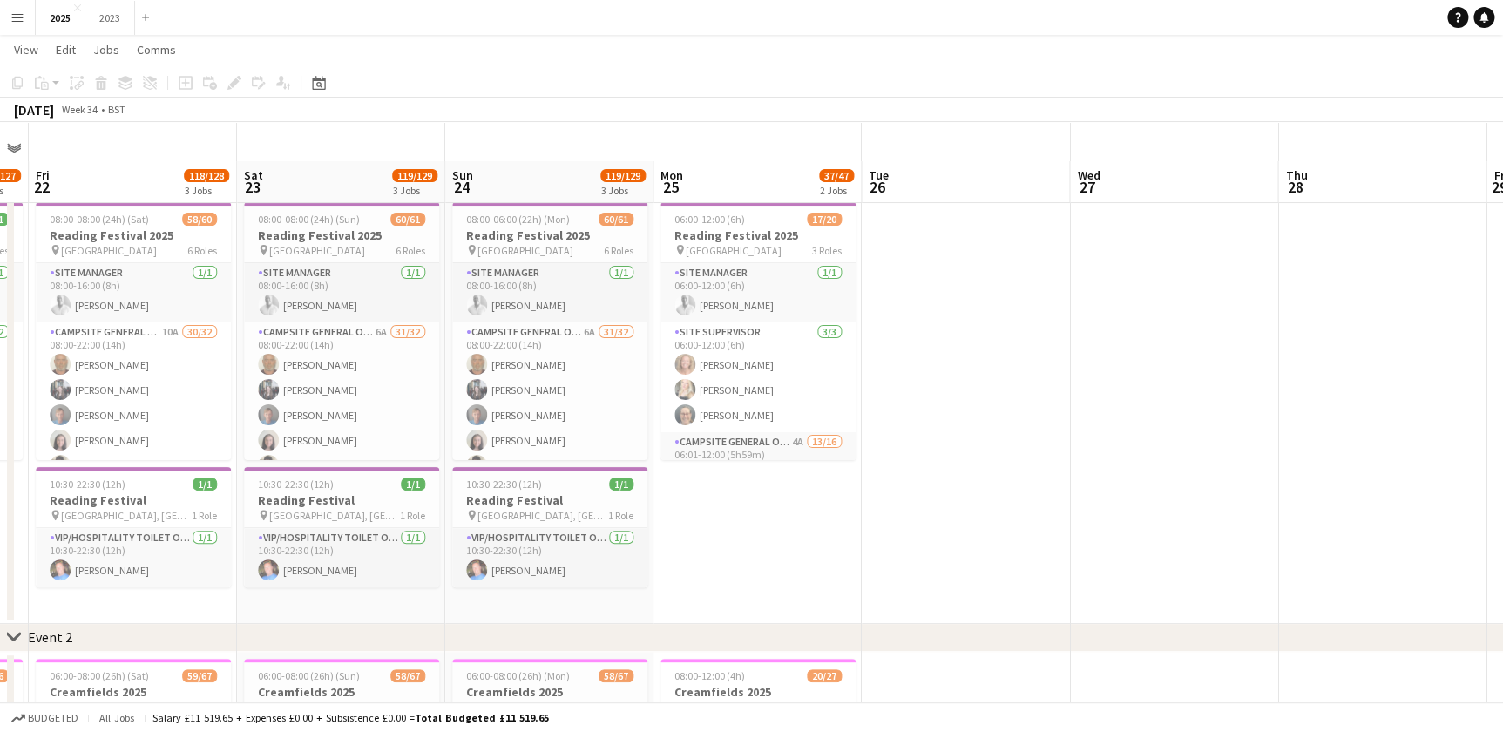
scroll to position [78, 0]
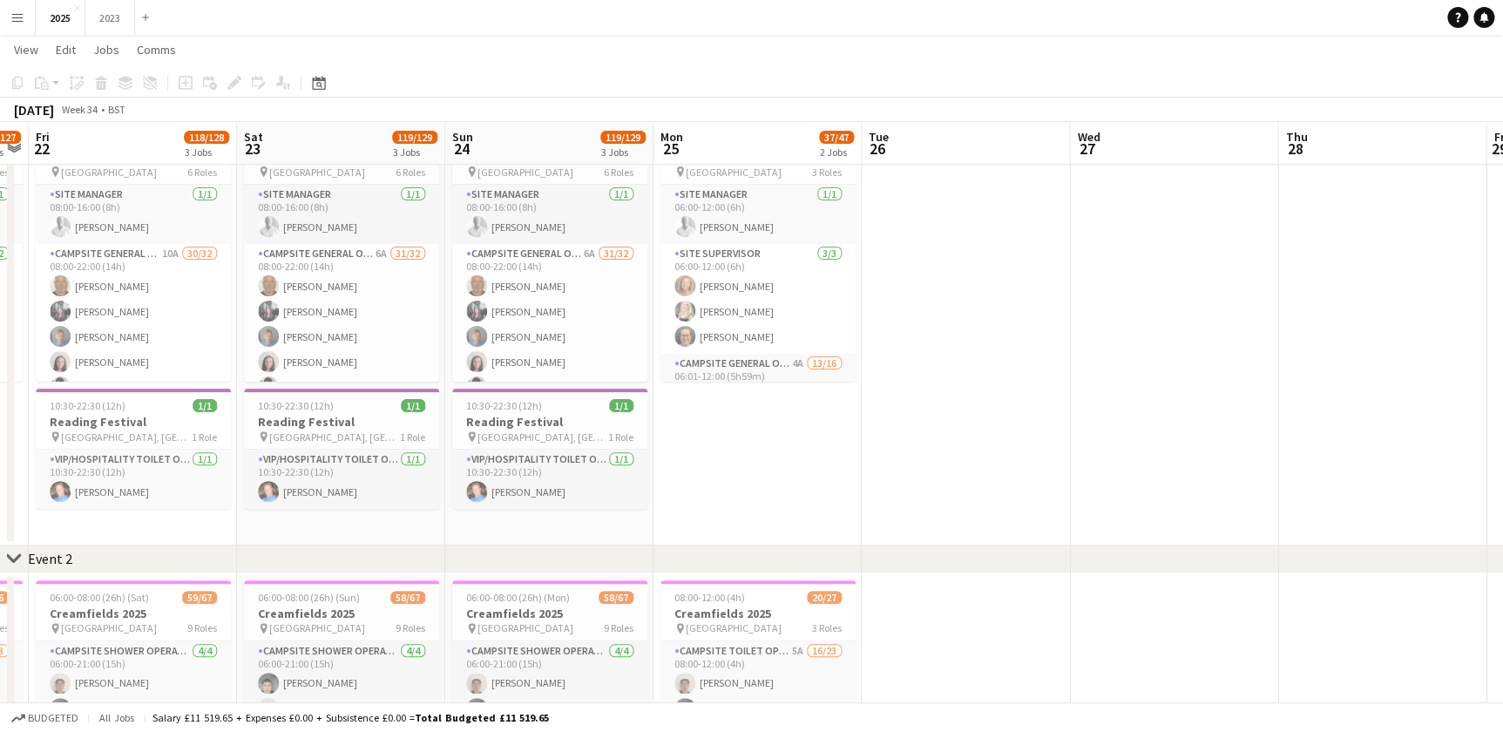
drag, startPoint x: 505, startPoint y: 514, endPoint x: 597, endPoint y: 521, distance: 91.7
click at [709, 516] on app-calendar-viewport "Tue 19 2/2 1 Job Wed 20 58/58 1 Job Thu 21 119/127 2 Jobs Fri 22 118/128 3 Jobs…" at bounding box center [751, 700] width 1503 height 1420
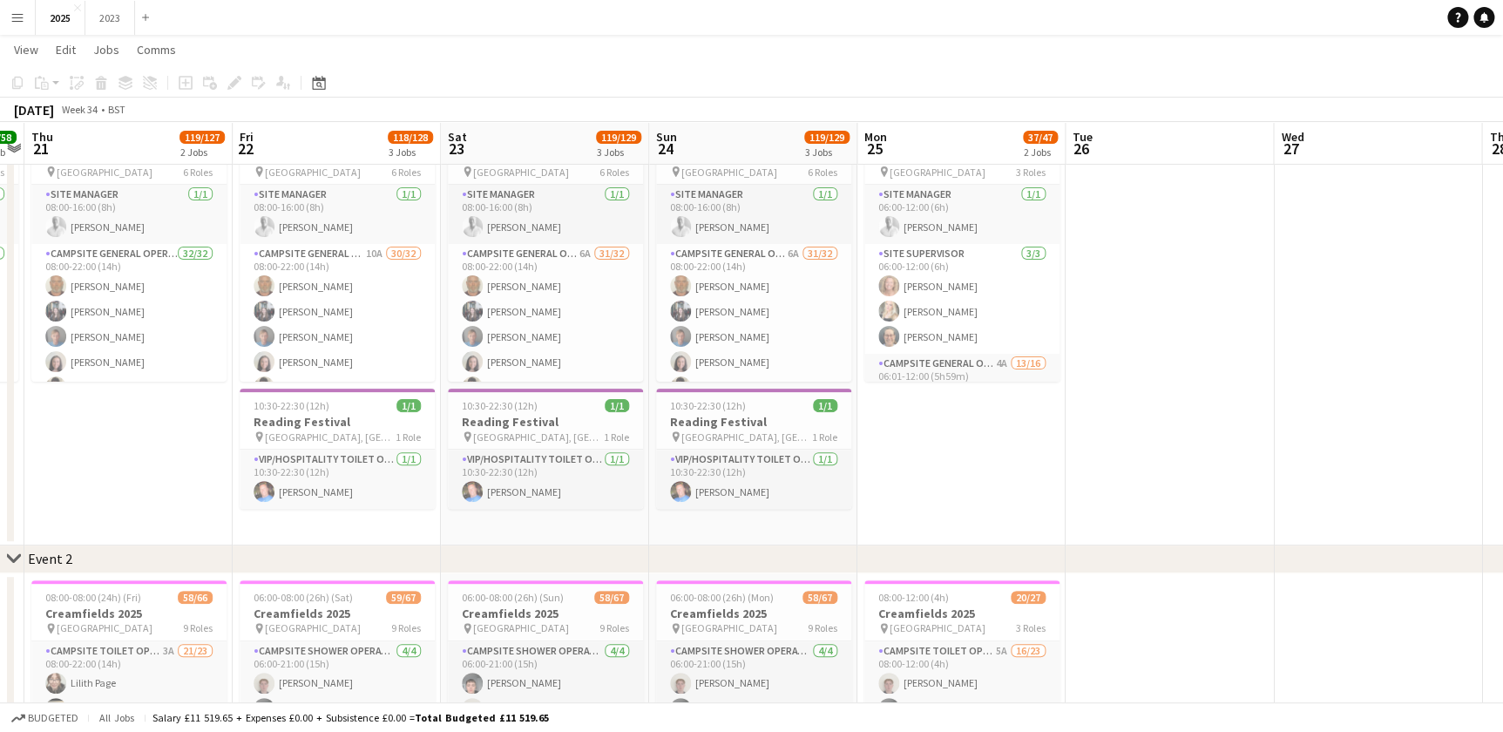
click at [675, 520] on app-calendar-viewport "Tue 19 2/2 1 Job Wed 20 58/58 1 Job Thu 21 119/127 2 Jobs Fri 22 118/128 3 Jobs…" at bounding box center [751, 700] width 1503 height 1420
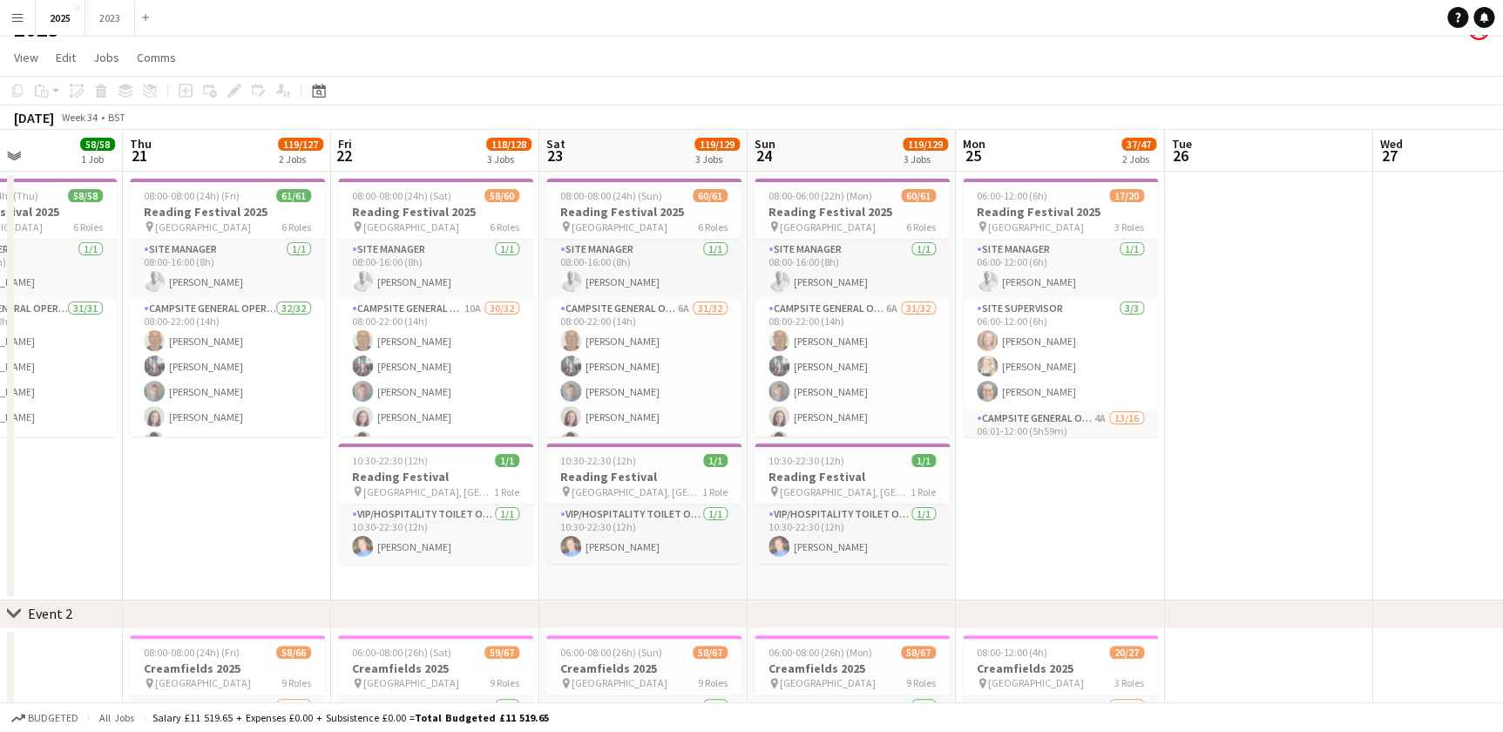
scroll to position [0, 0]
